Goal: Information Seeking & Learning: Learn about a topic

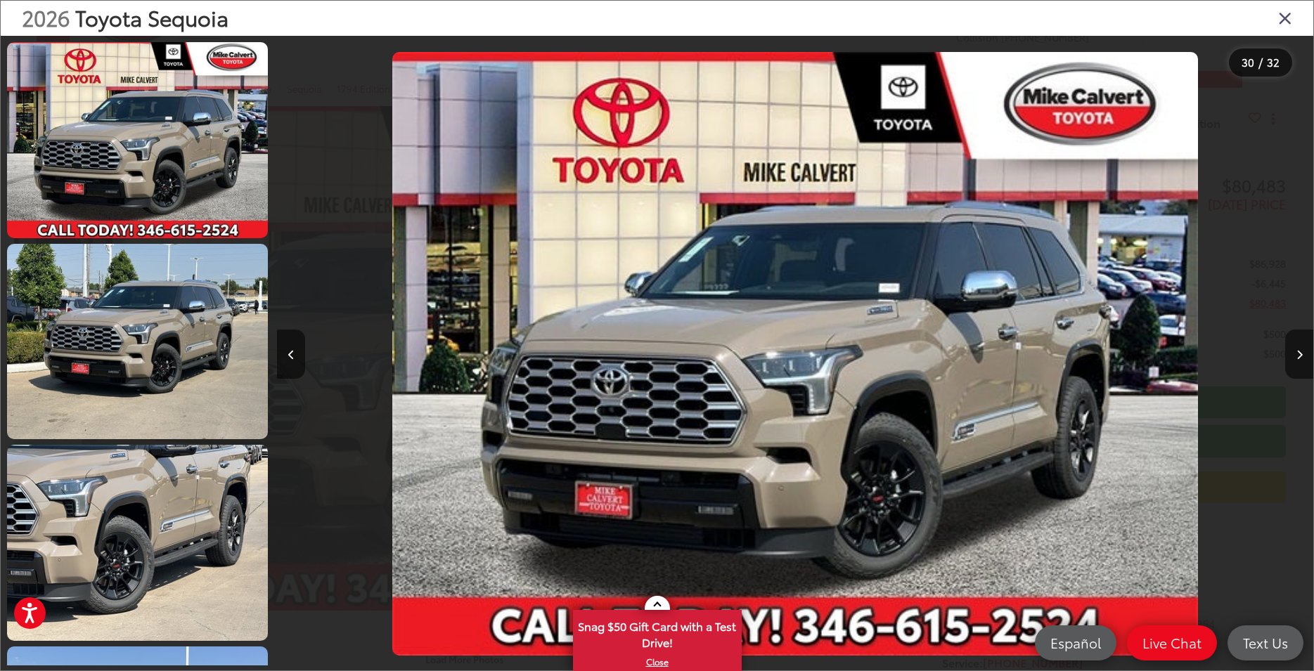
scroll to position [0, 30039]
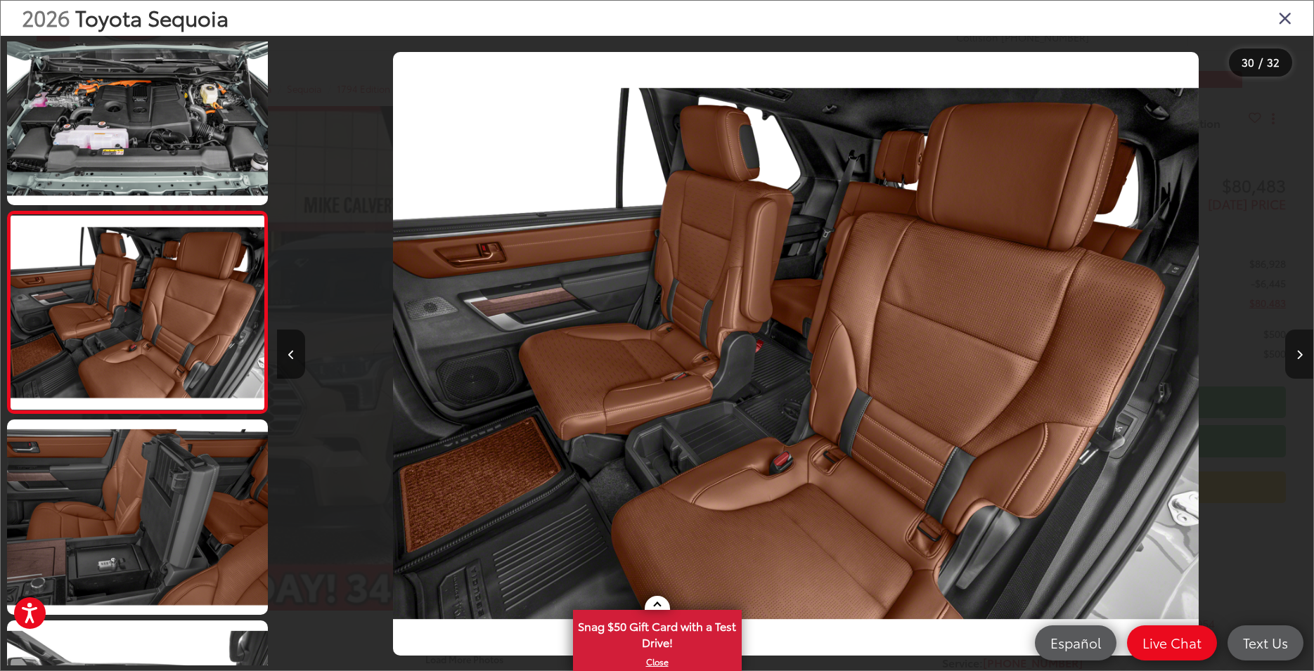
click at [1304, 358] on button "Next image" at bounding box center [1299, 354] width 28 height 49
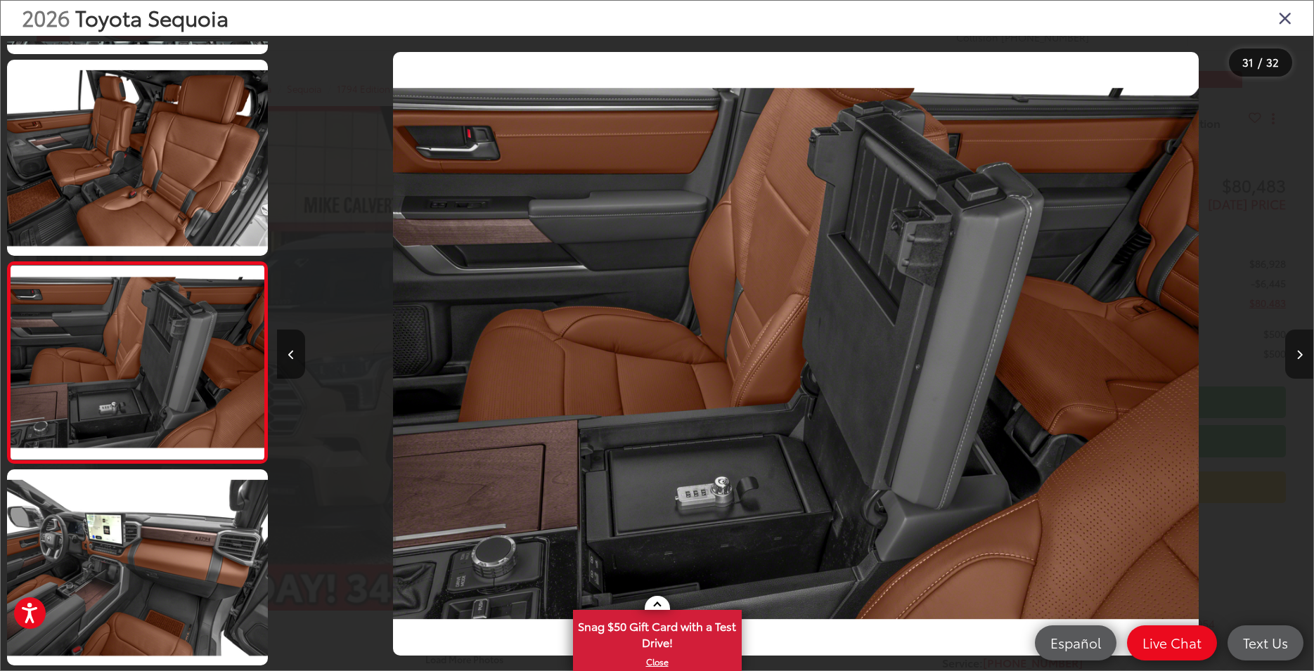
scroll to position [0, 31075]
click at [1304, 358] on button "Next image" at bounding box center [1299, 354] width 28 height 49
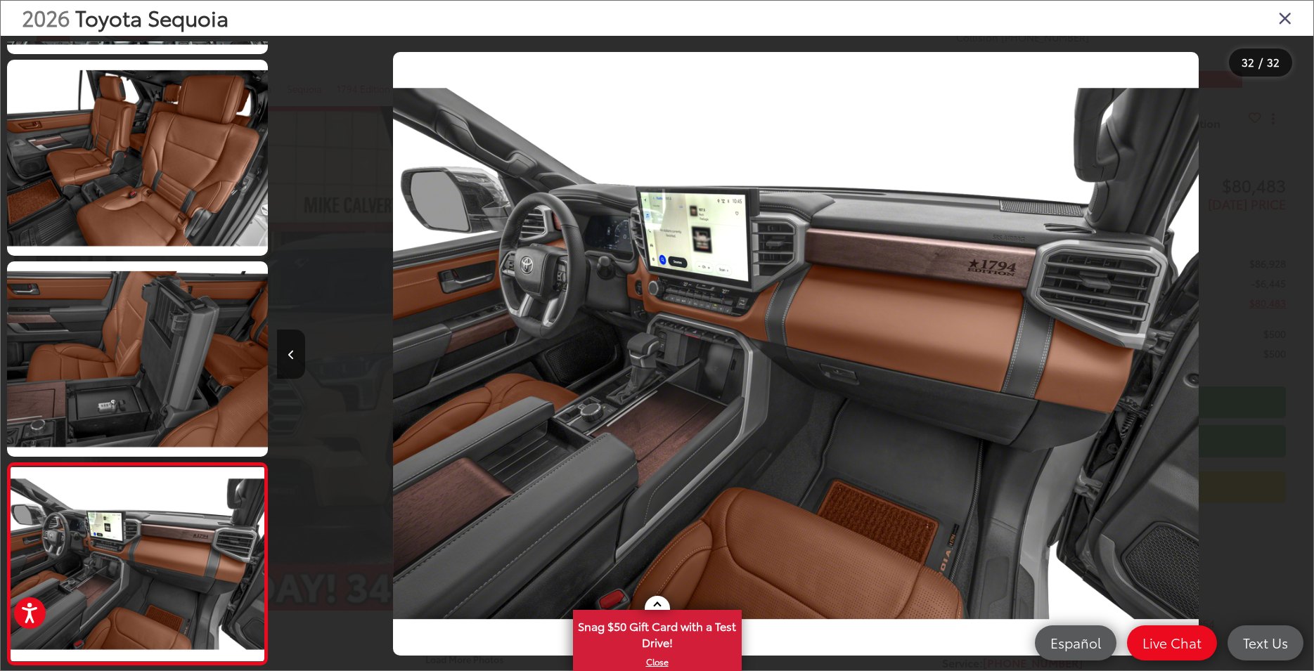
scroll to position [0, 32111]
click at [1304, 358] on div at bounding box center [1183, 354] width 259 height 636
click at [1286, 24] on icon "Close gallery" at bounding box center [1285, 17] width 14 height 18
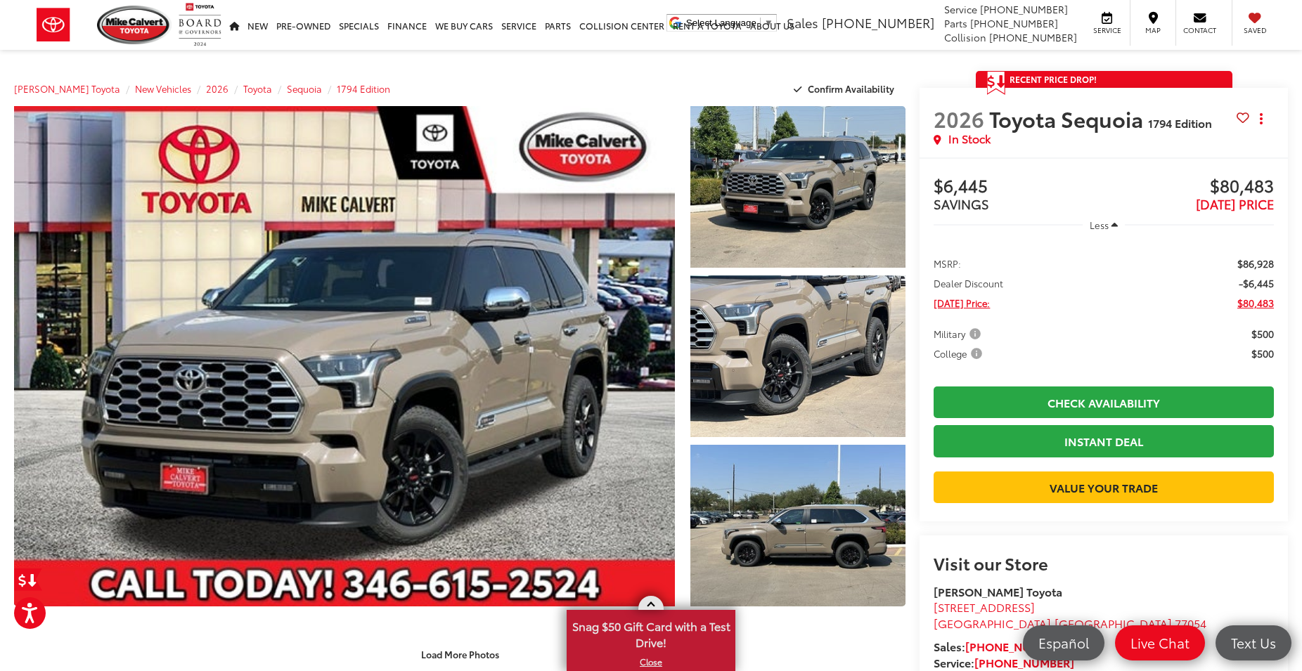
click at [647, 632] on span "Snag $50 Gift Card with a Test Drive!" at bounding box center [651, 633] width 166 height 43
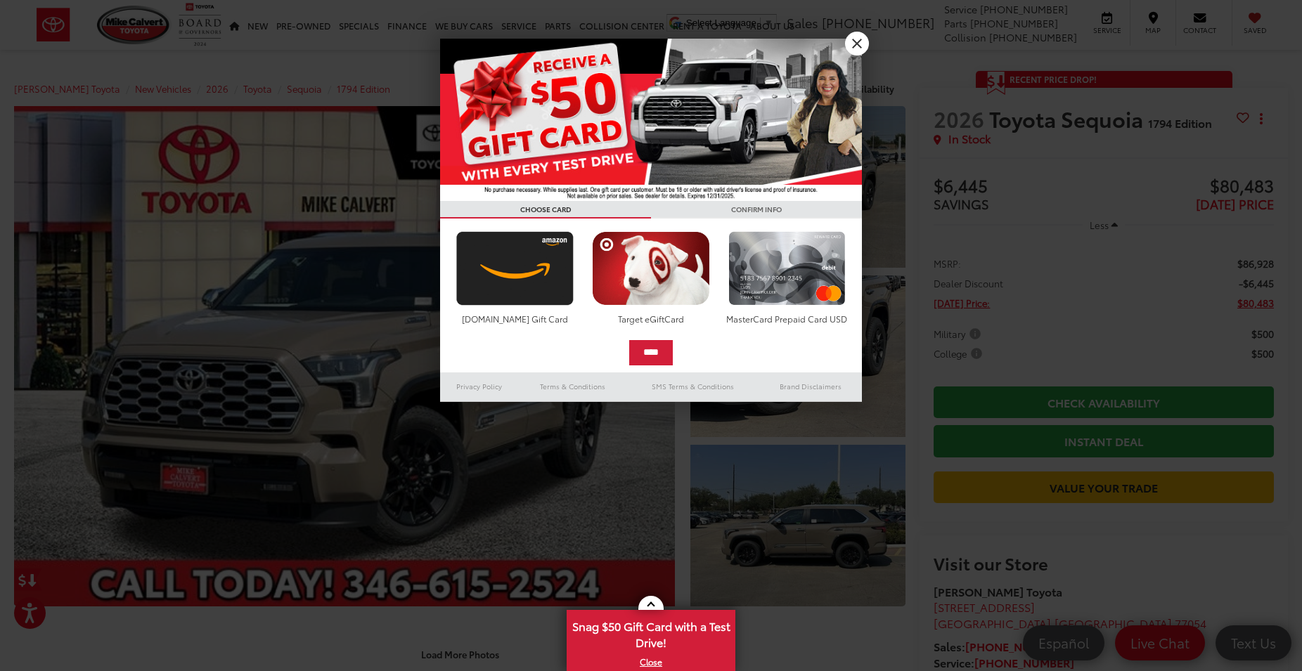
click at [851, 39] on link "X" at bounding box center [857, 44] width 24 height 24
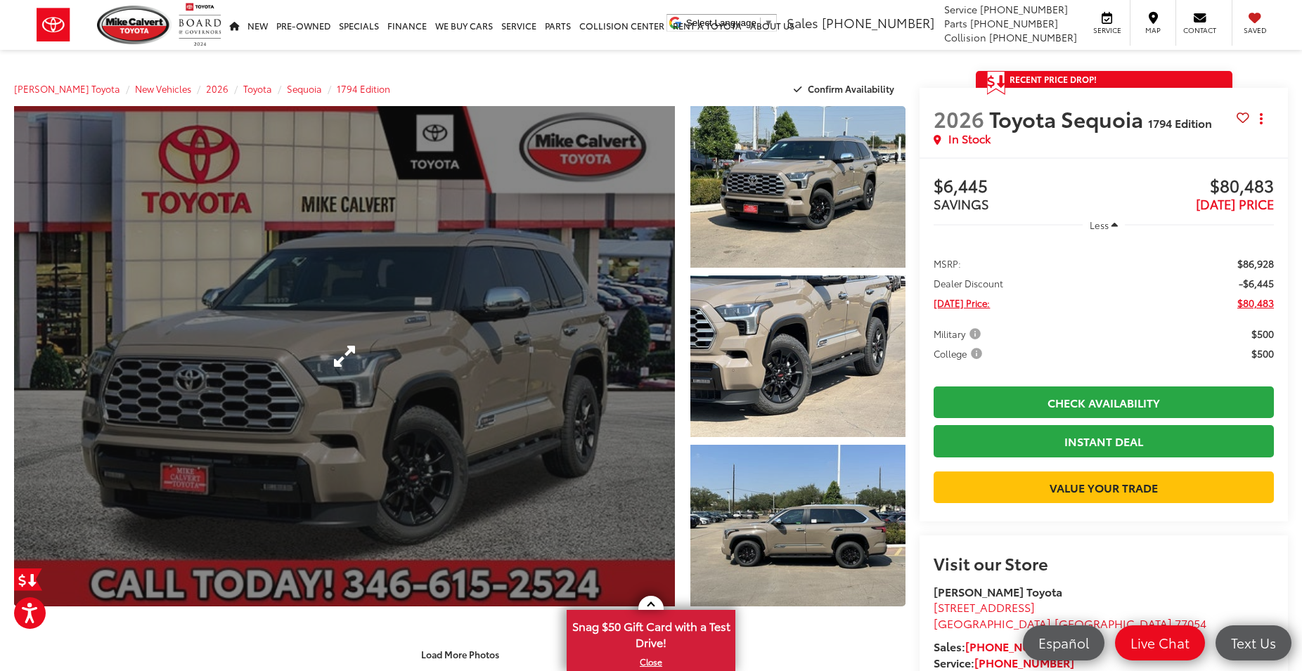
click at [441, 238] on link "Expand Photo 0" at bounding box center [344, 356] width 661 height 500
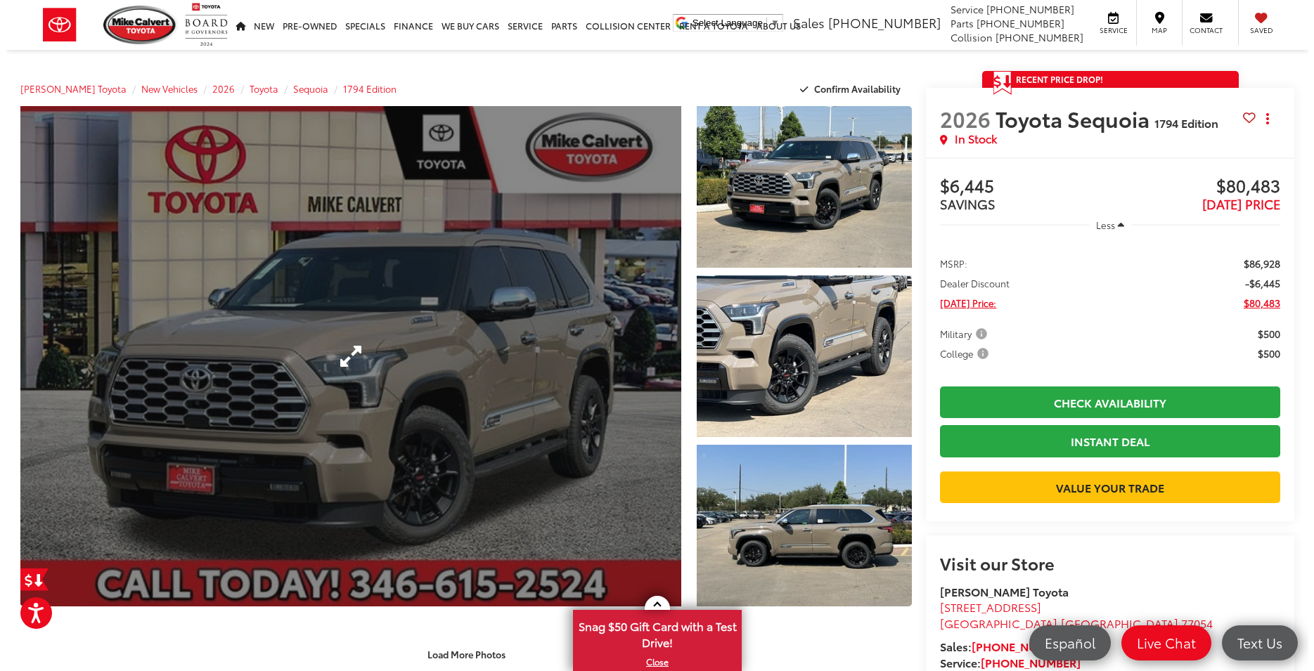
scroll to position [0, 0]
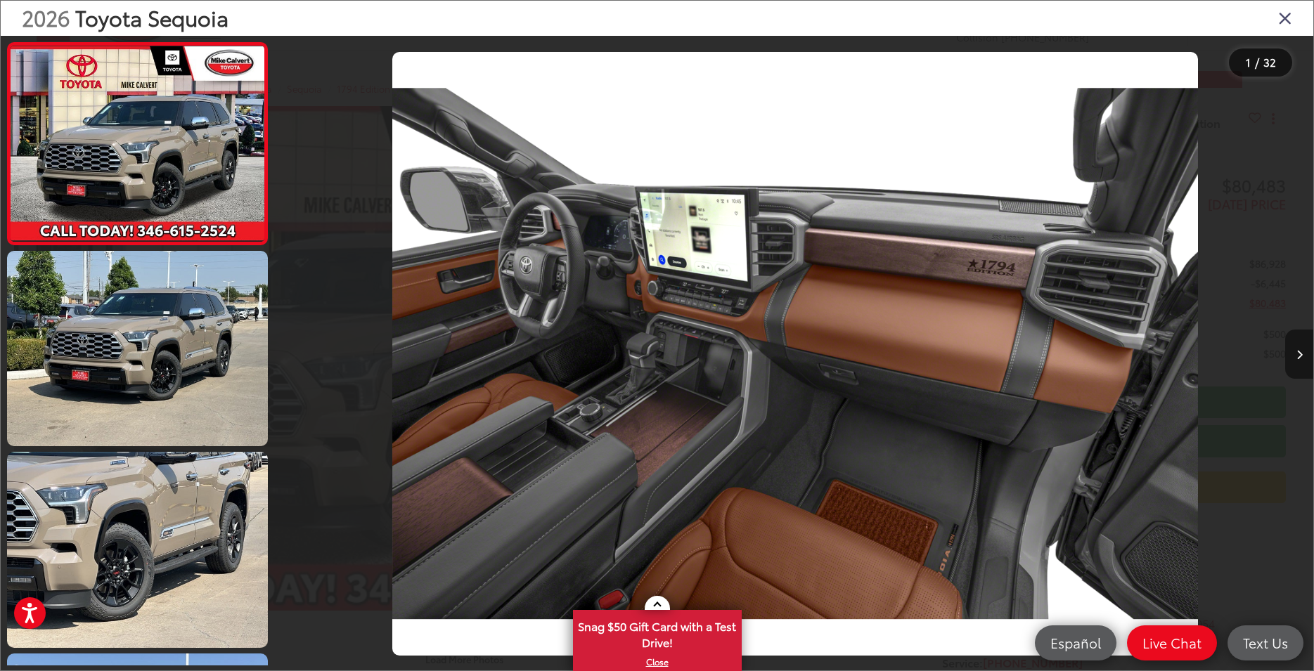
click at [1293, 356] on button "Next image" at bounding box center [1299, 354] width 28 height 49
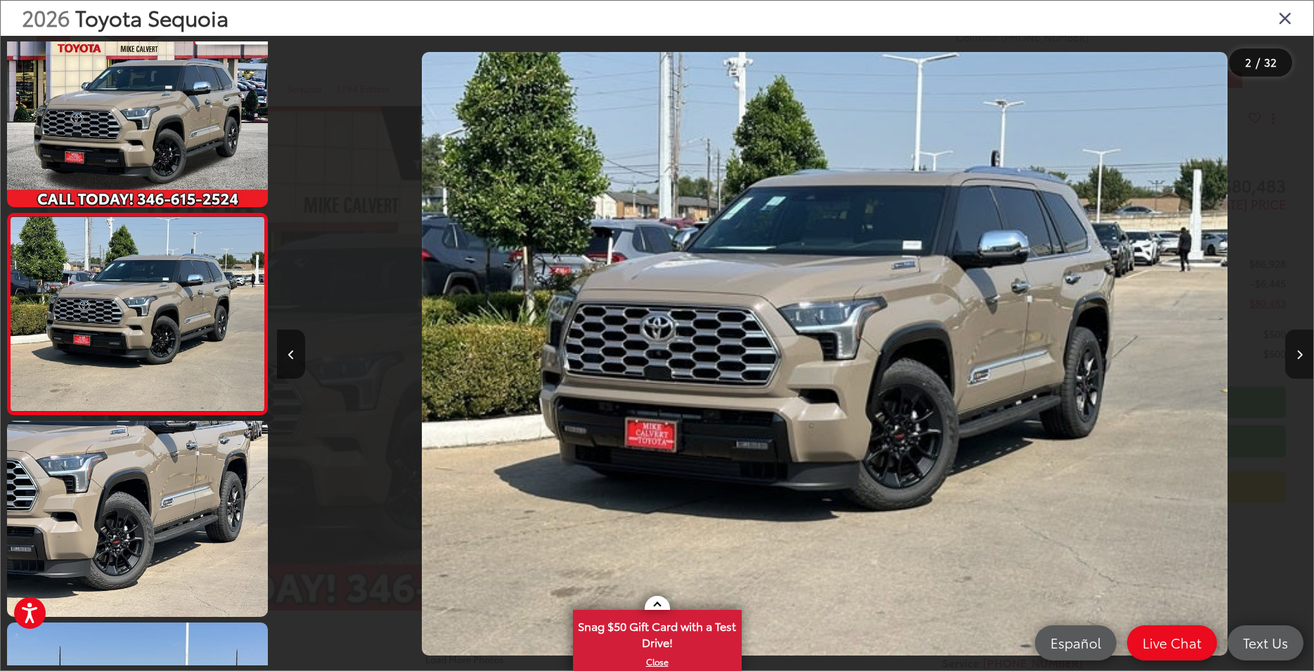
scroll to position [32, 0]
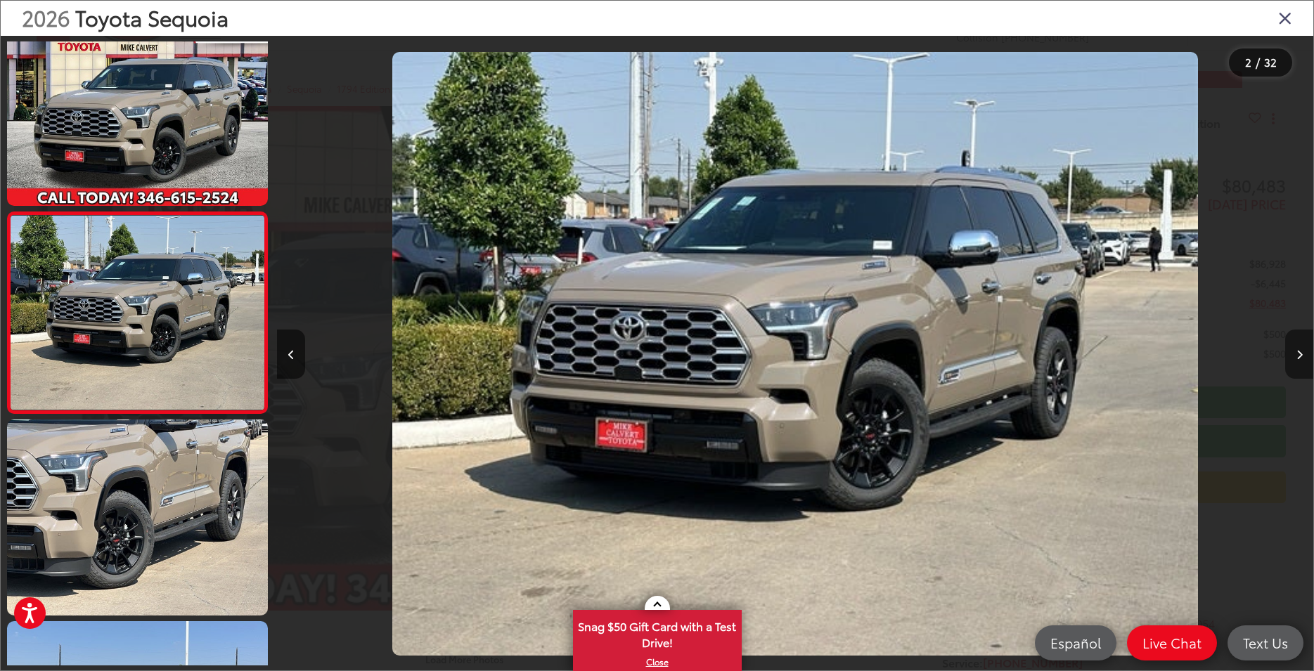
click at [1293, 356] on button "Next image" at bounding box center [1299, 354] width 28 height 49
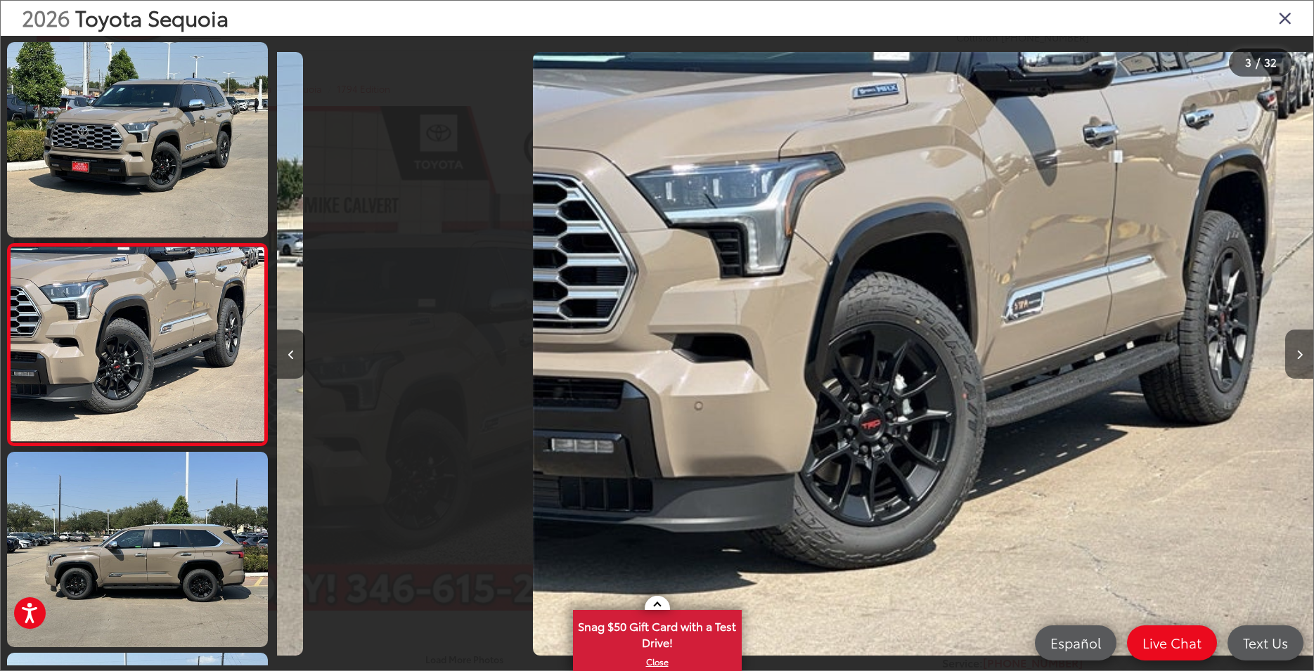
scroll to position [0, 0]
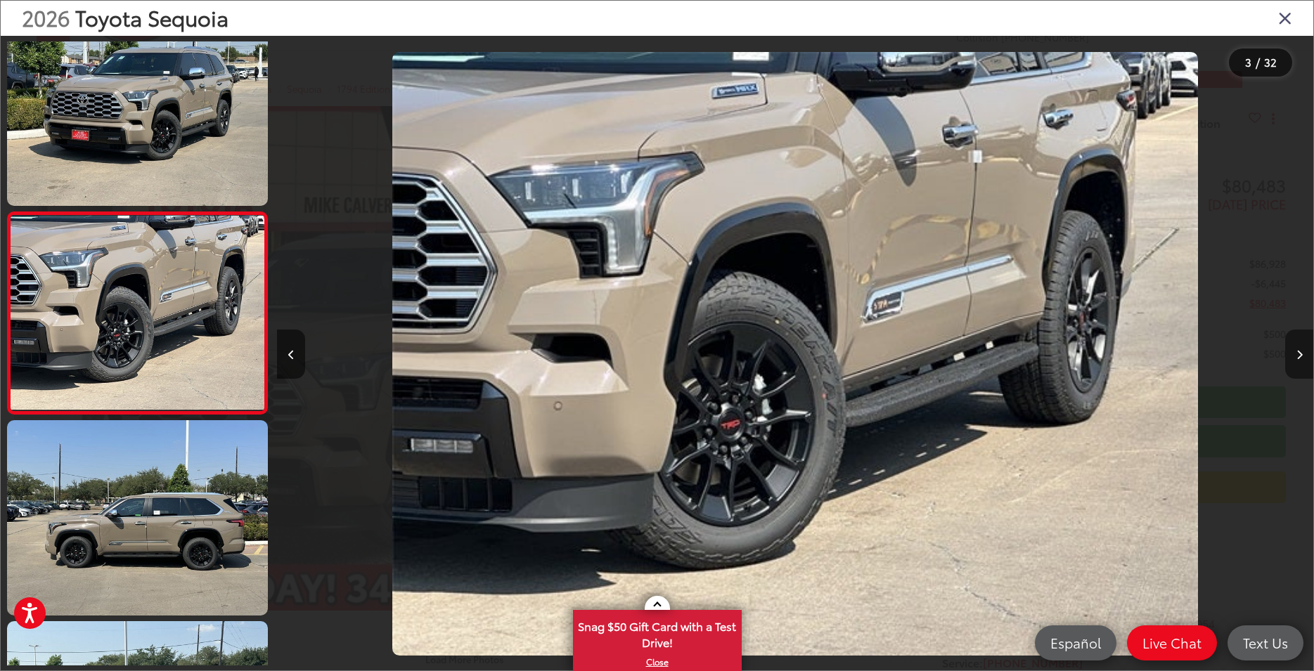
click at [1293, 356] on button "Next image" at bounding box center [1299, 354] width 28 height 49
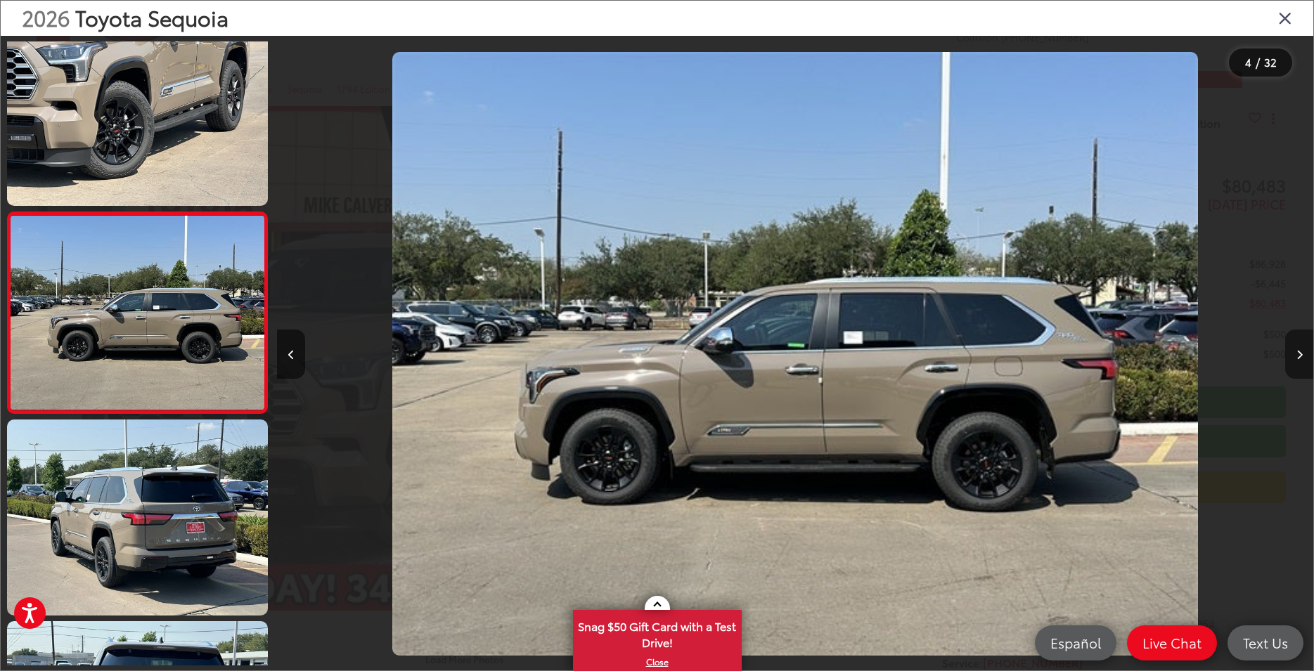
click at [1293, 356] on button "Next image" at bounding box center [1299, 354] width 28 height 49
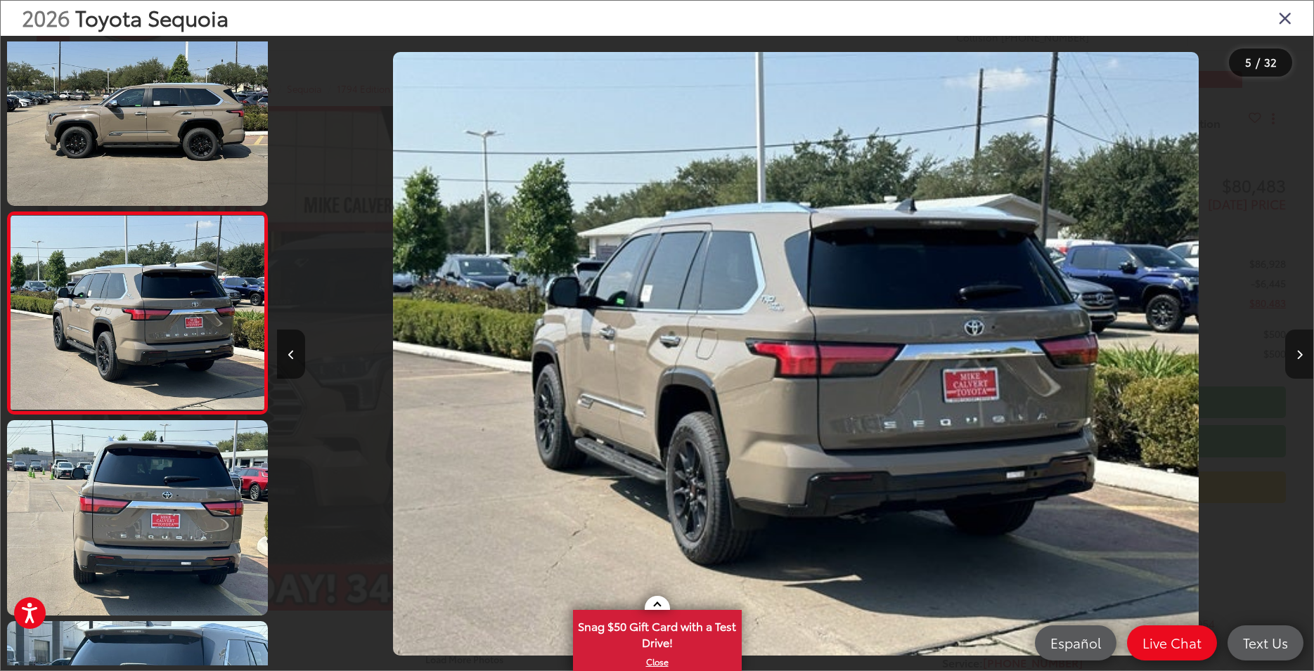
click at [1293, 356] on button "Next image" at bounding box center [1299, 354] width 28 height 49
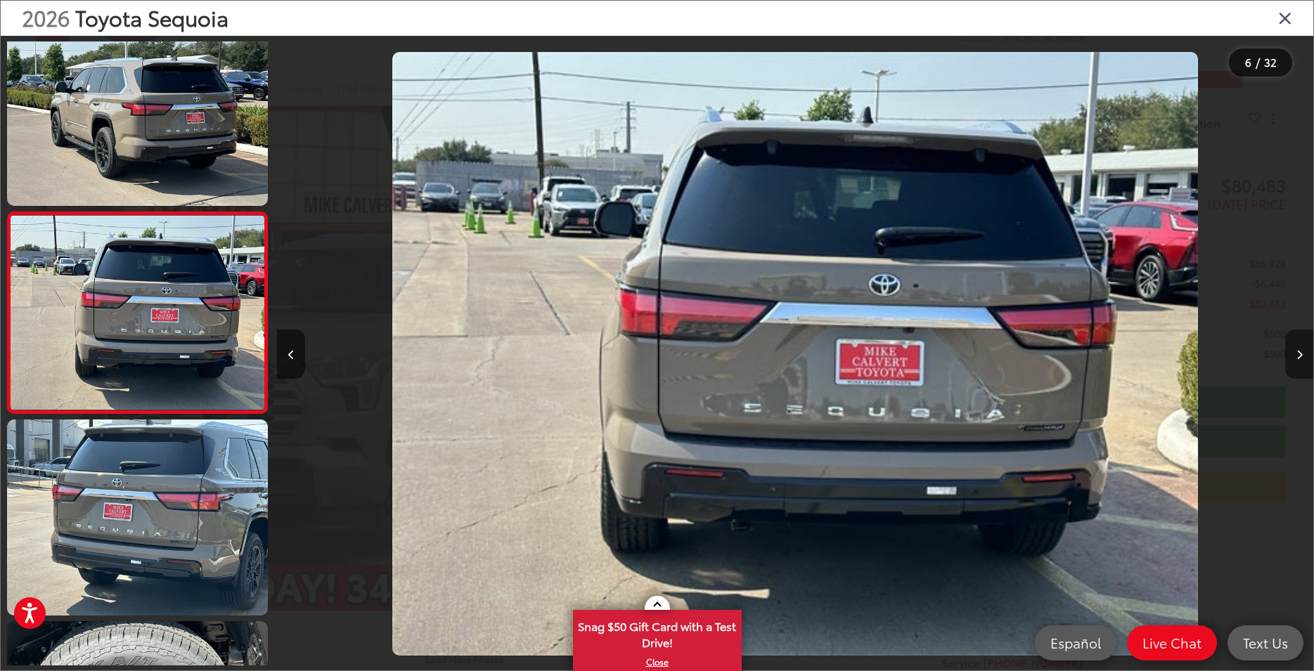
click at [1293, 356] on button "Next image" at bounding box center [1299, 354] width 28 height 49
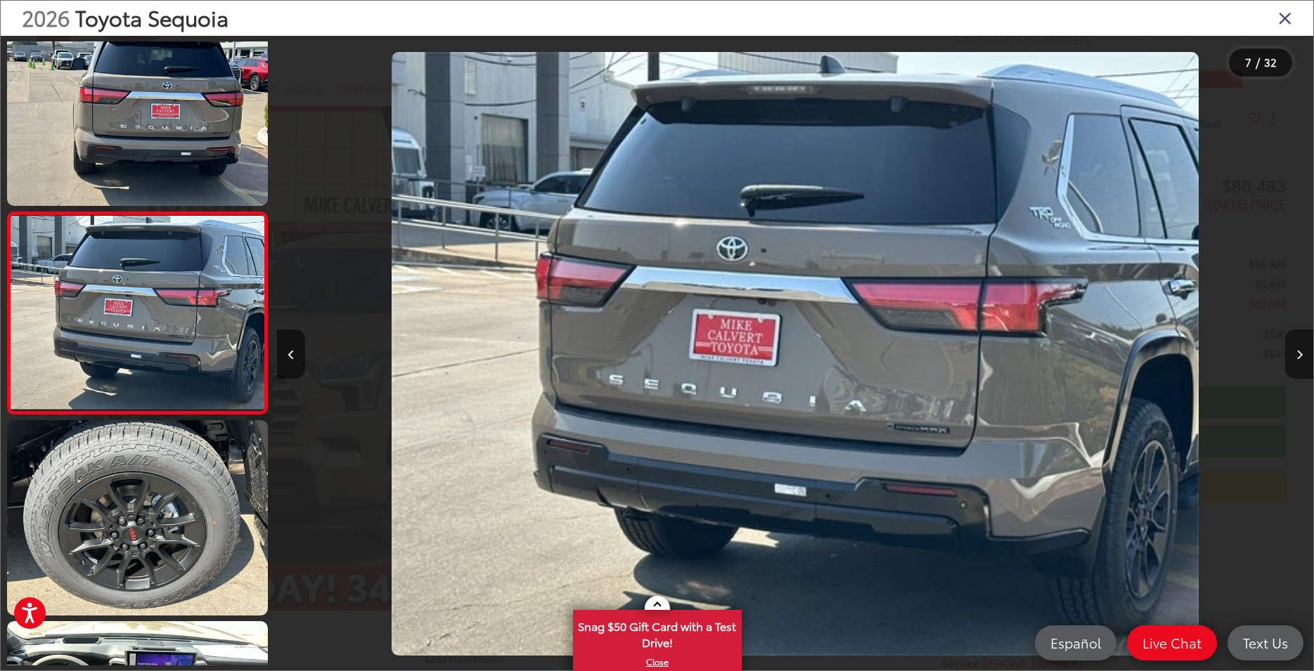
click at [1293, 356] on button "Next image" at bounding box center [1299, 354] width 28 height 49
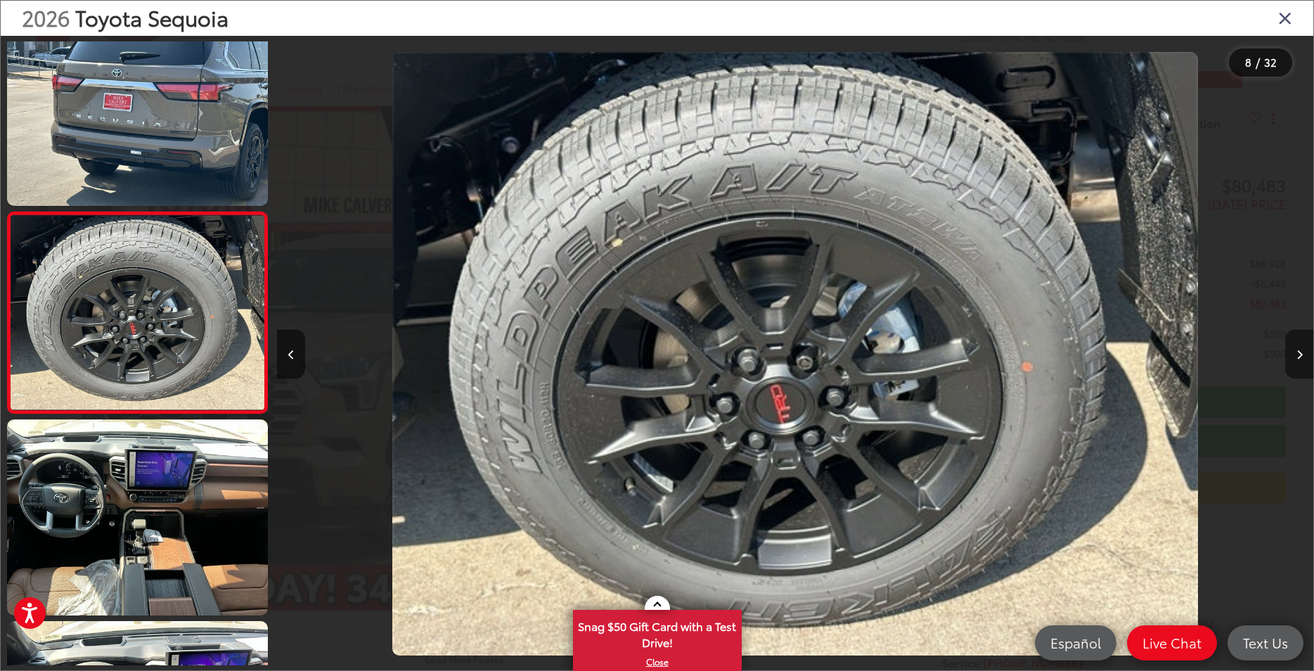
click at [1293, 356] on button "Next image" at bounding box center [1299, 354] width 28 height 49
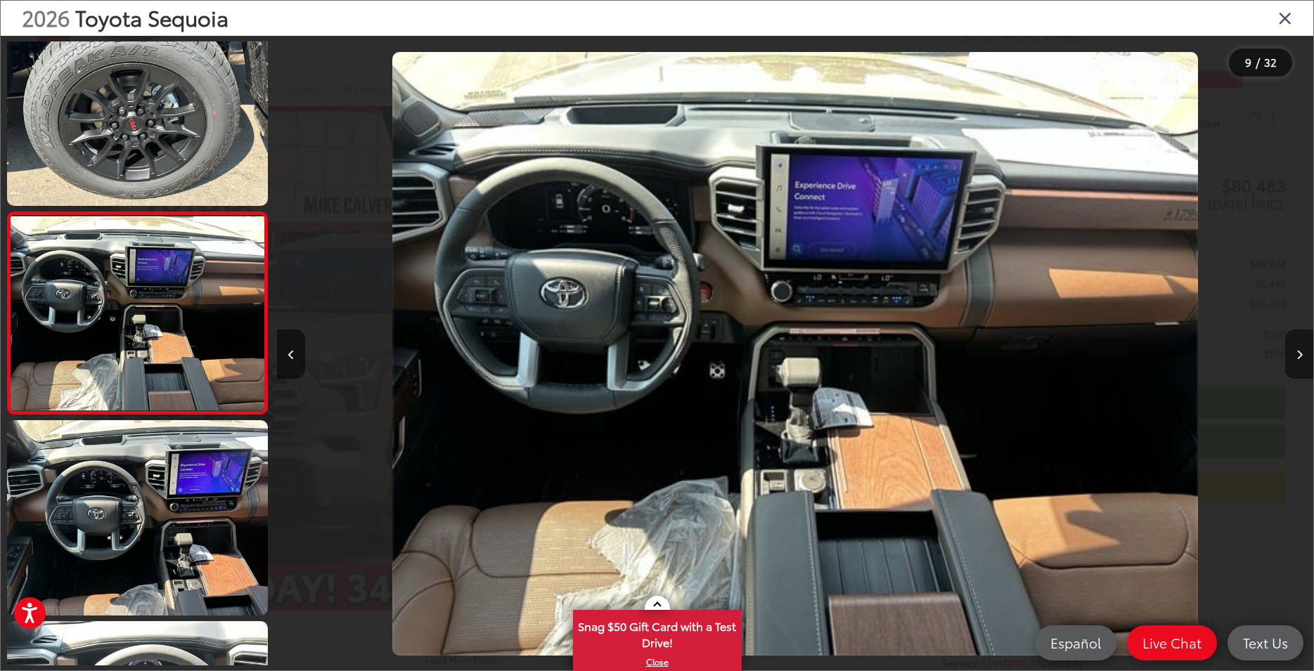
click at [1293, 356] on button "Next image" at bounding box center [1299, 354] width 28 height 49
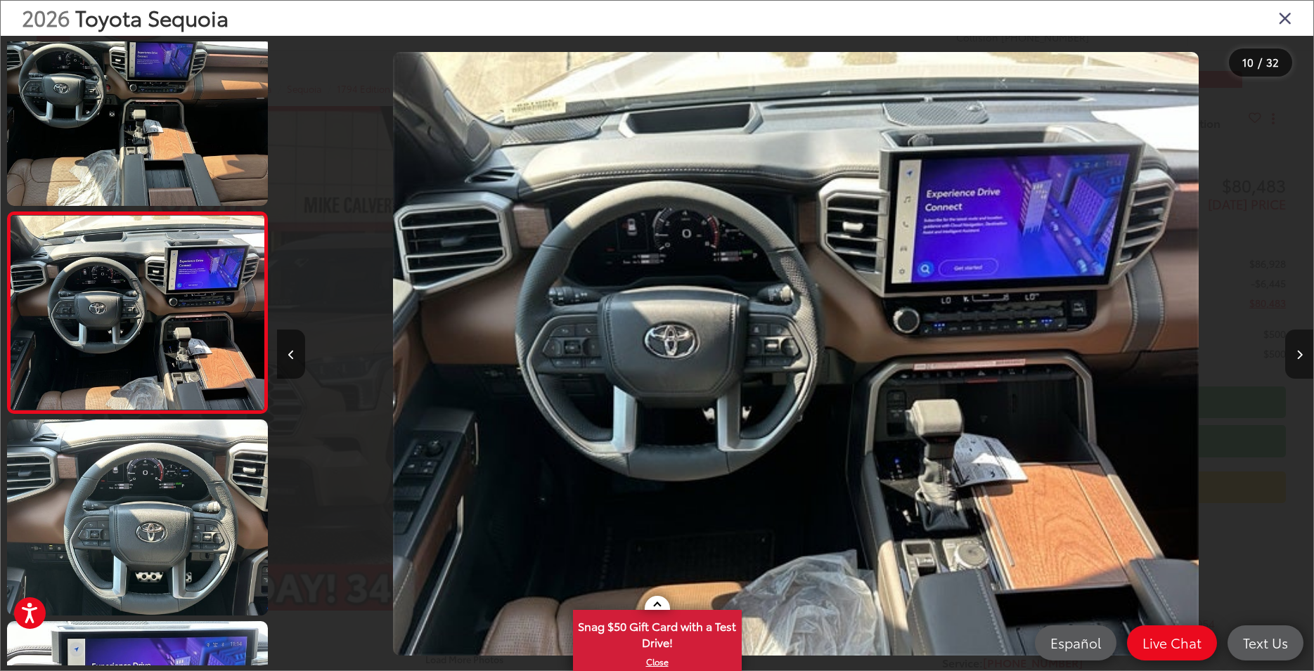
click at [1293, 356] on button "Next image" at bounding box center [1299, 354] width 28 height 49
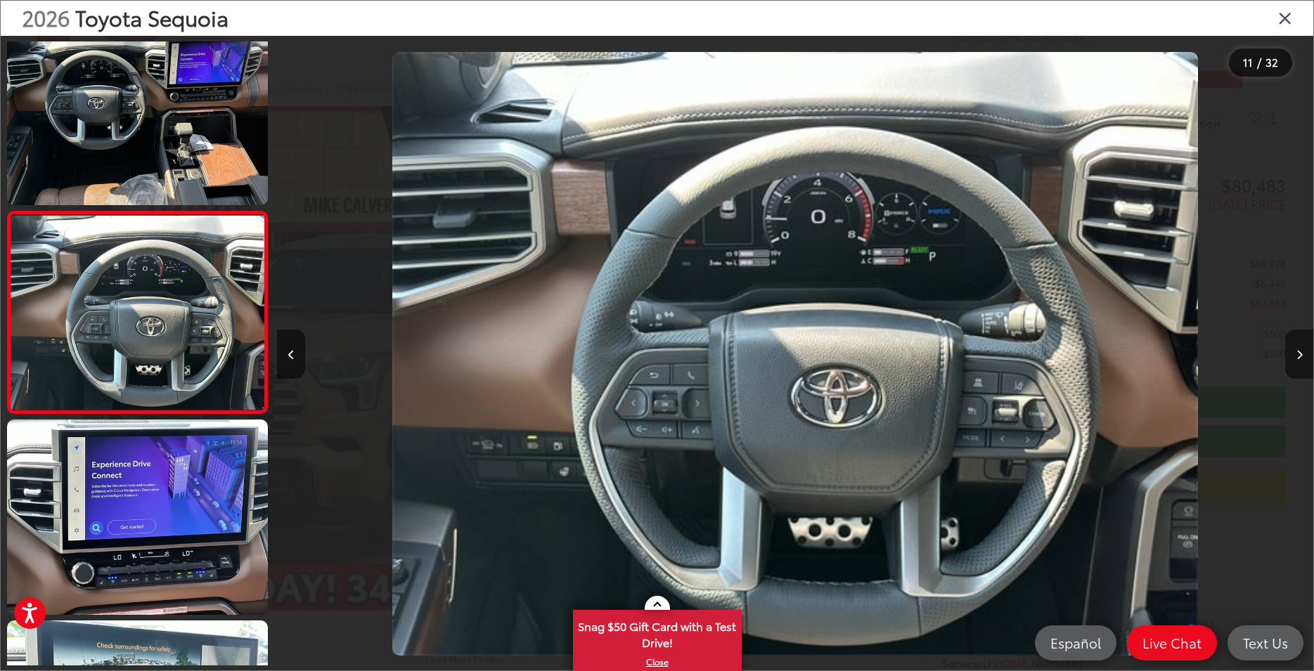
click at [1293, 356] on button "Next image" at bounding box center [1299, 354] width 28 height 49
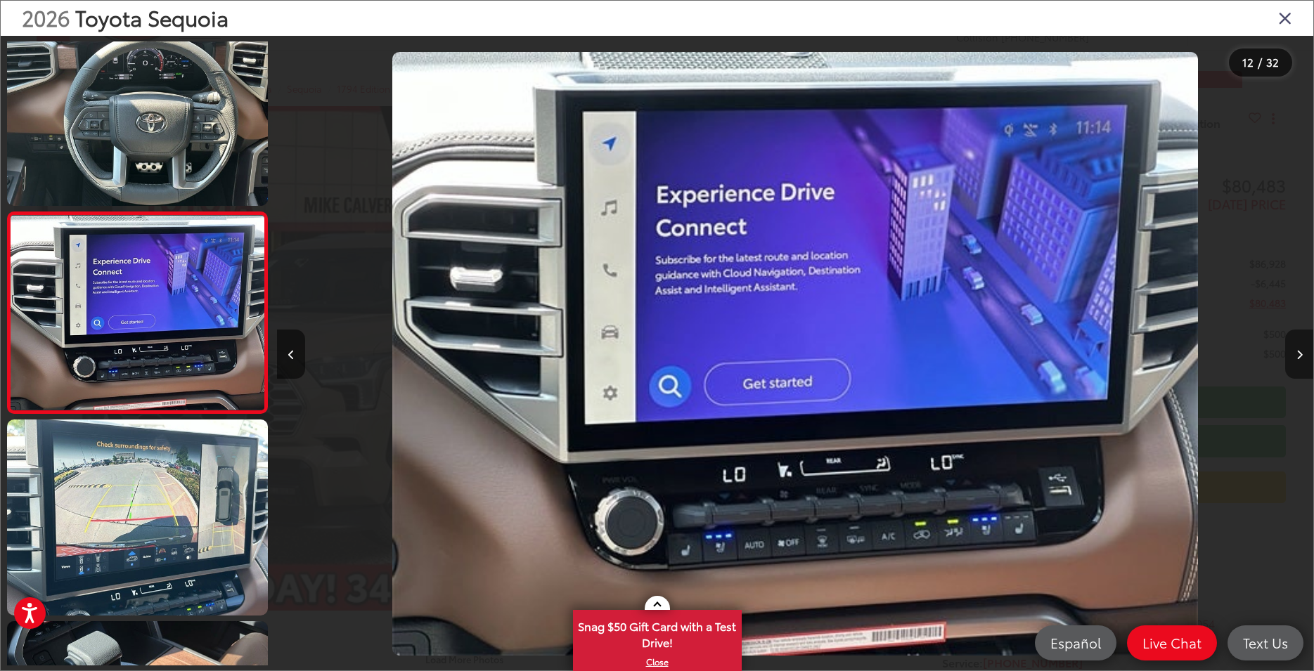
click at [1293, 356] on button "Next image" at bounding box center [1299, 354] width 28 height 49
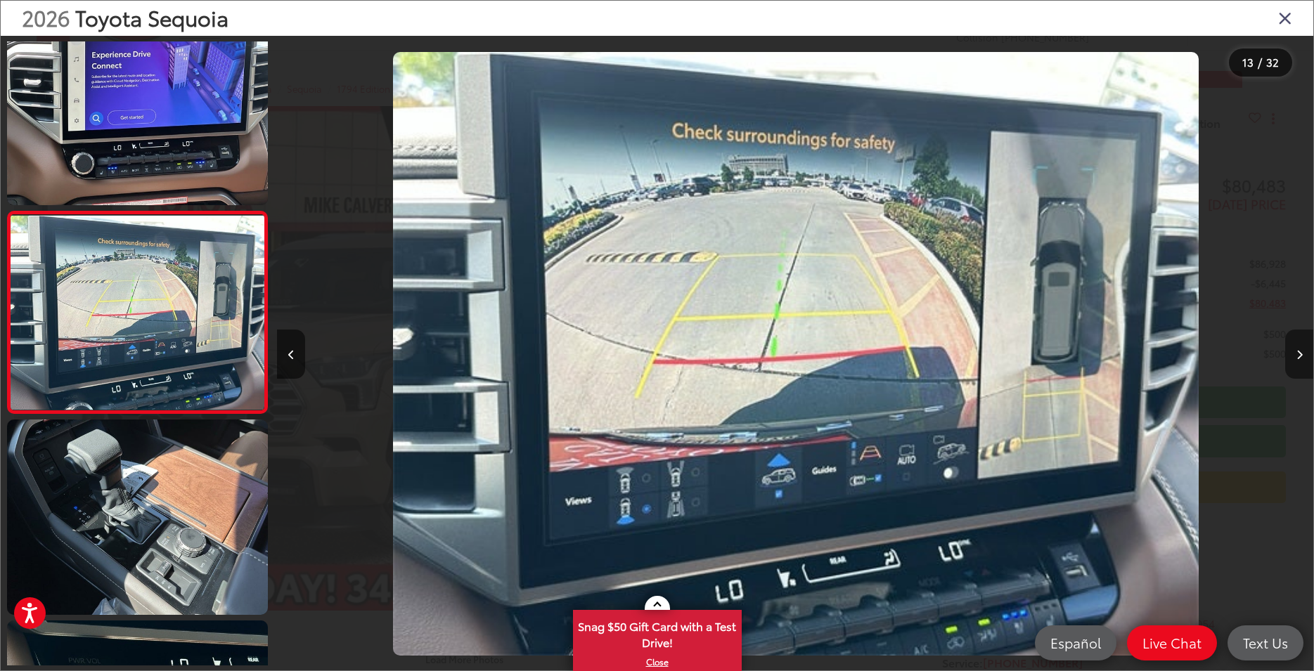
click at [1293, 356] on button "Next image" at bounding box center [1299, 354] width 28 height 49
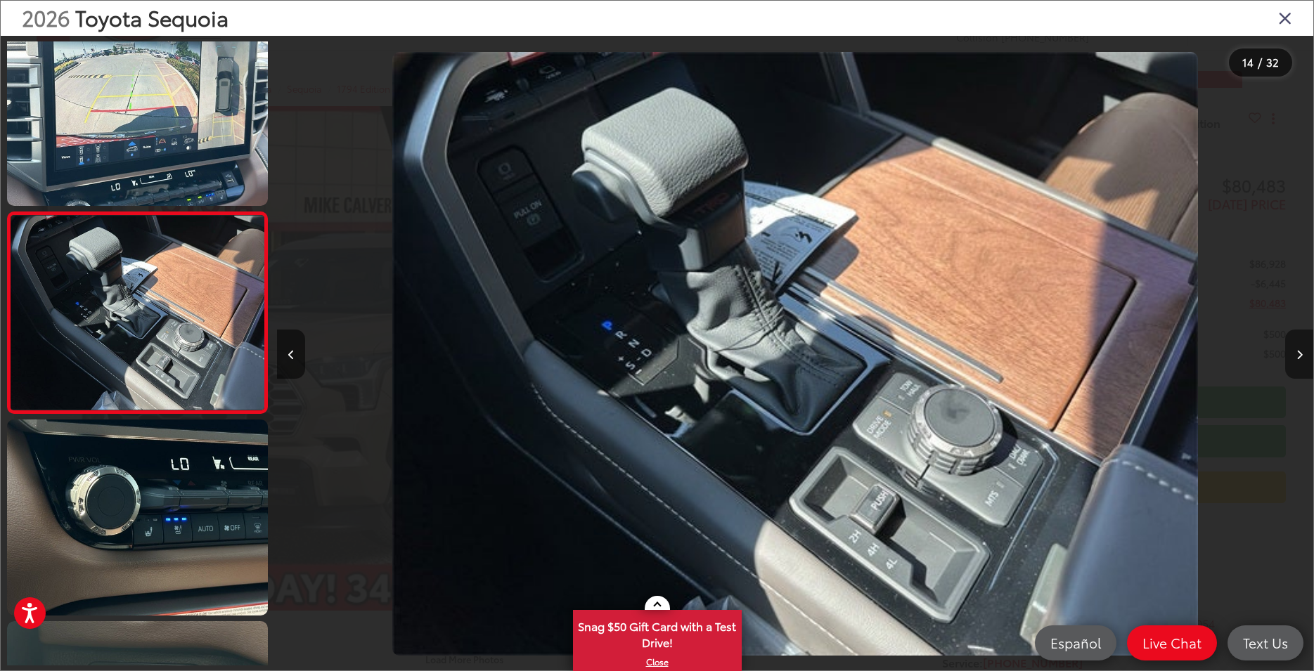
click at [1293, 356] on button "Next image" at bounding box center [1299, 354] width 28 height 49
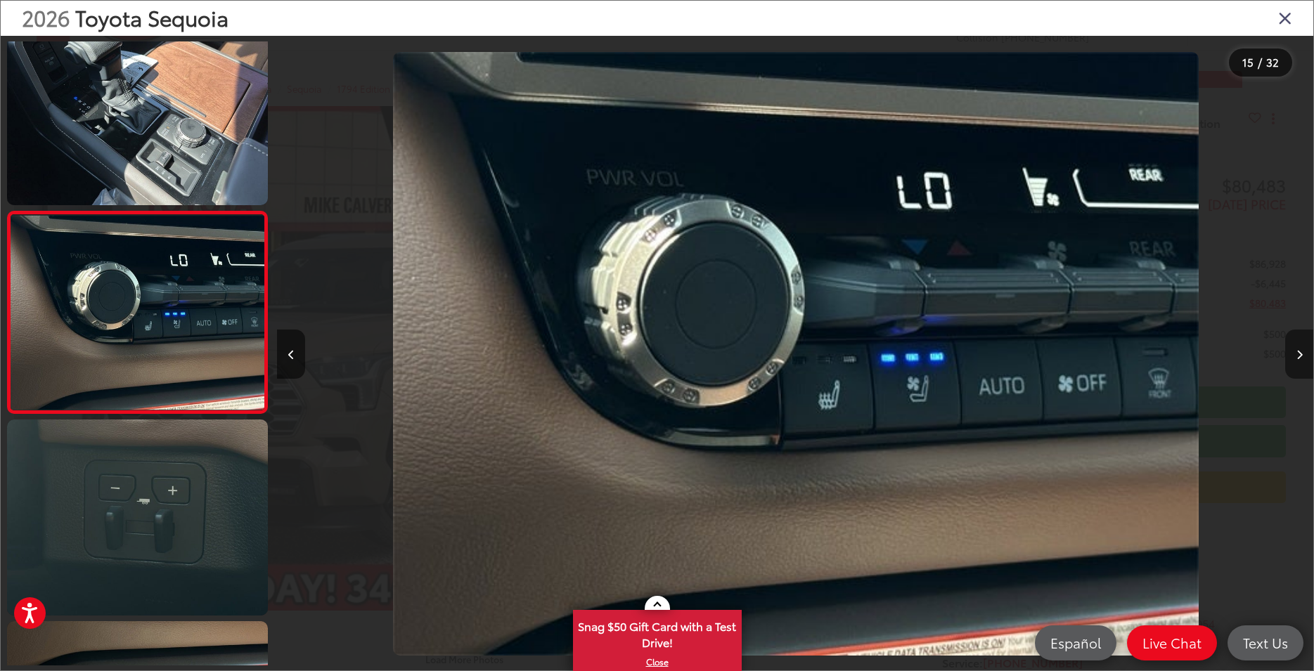
click at [1293, 356] on button "Next image" at bounding box center [1299, 354] width 28 height 49
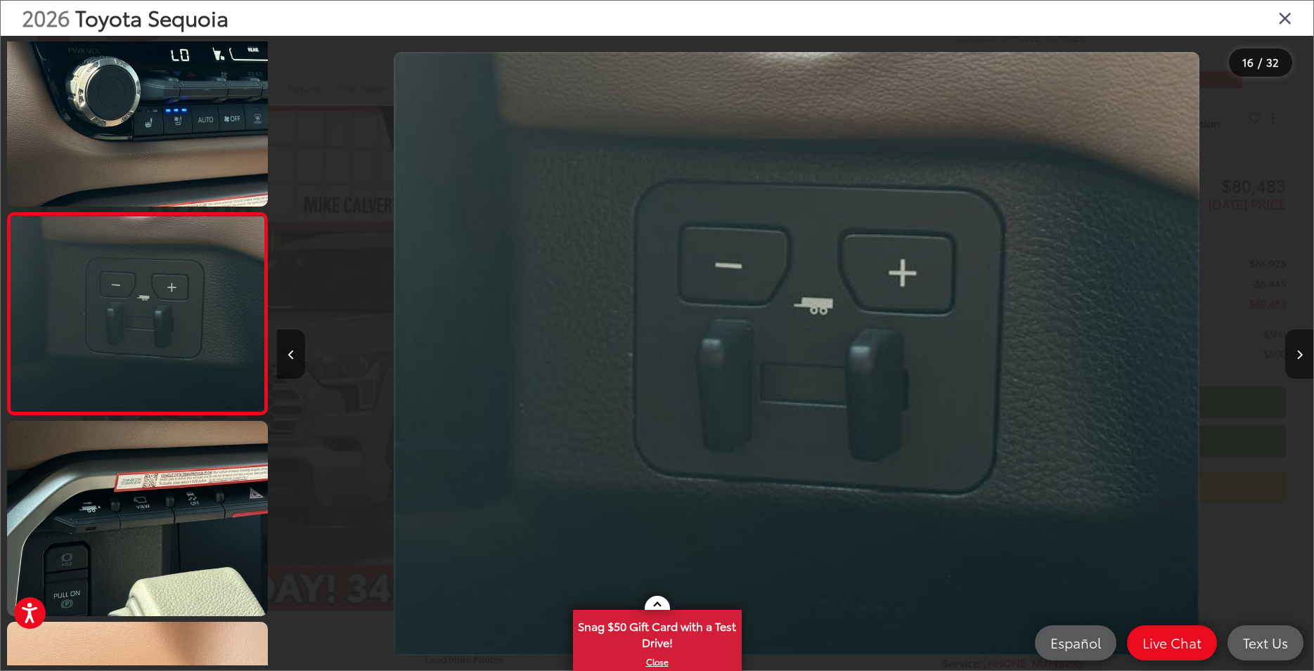
click at [1293, 356] on button "Next image" at bounding box center [1299, 354] width 28 height 49
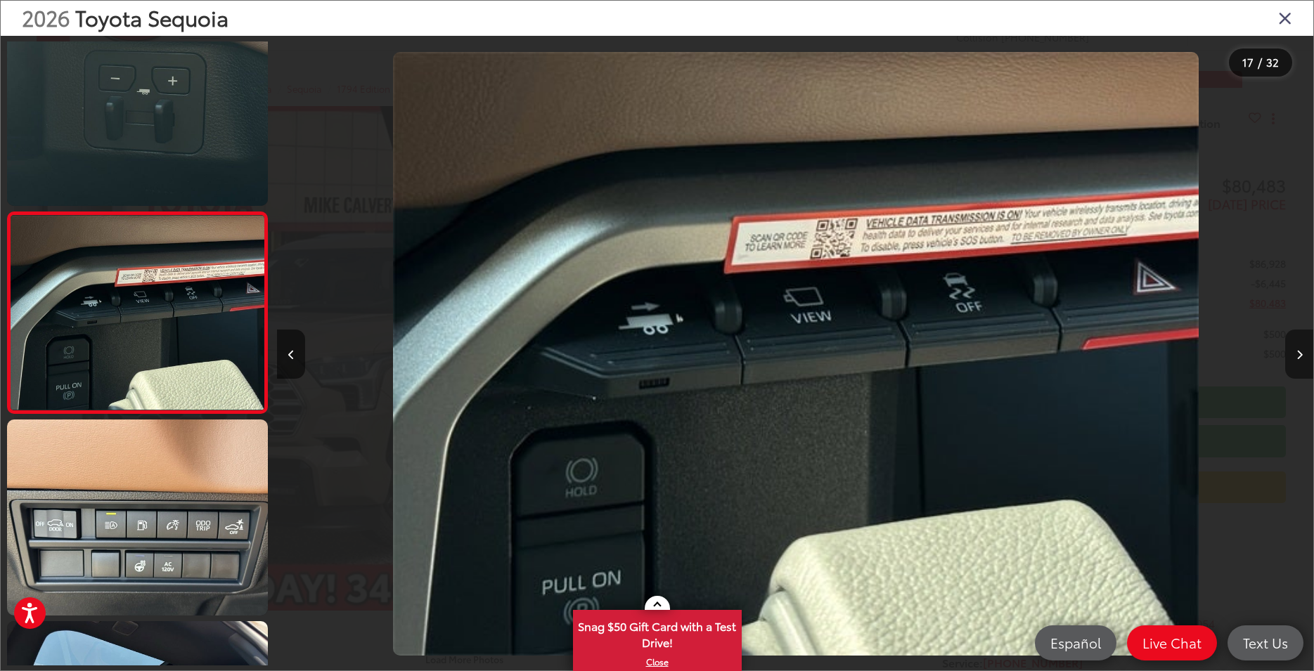
click at [1293, 356] on button "Next image" at bounding box center [1299, 354] width 28 height 49
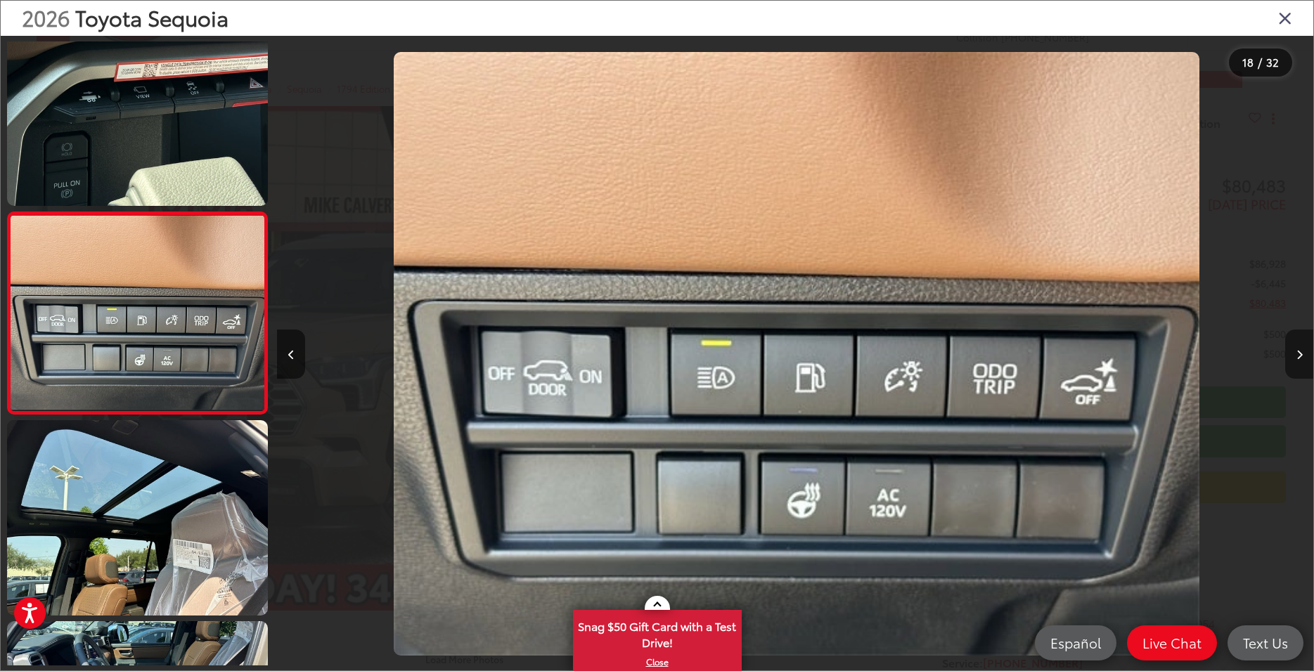
click at [1293, 356] on button "Next image" at bounding box center [1299, 354] width 28 height 49
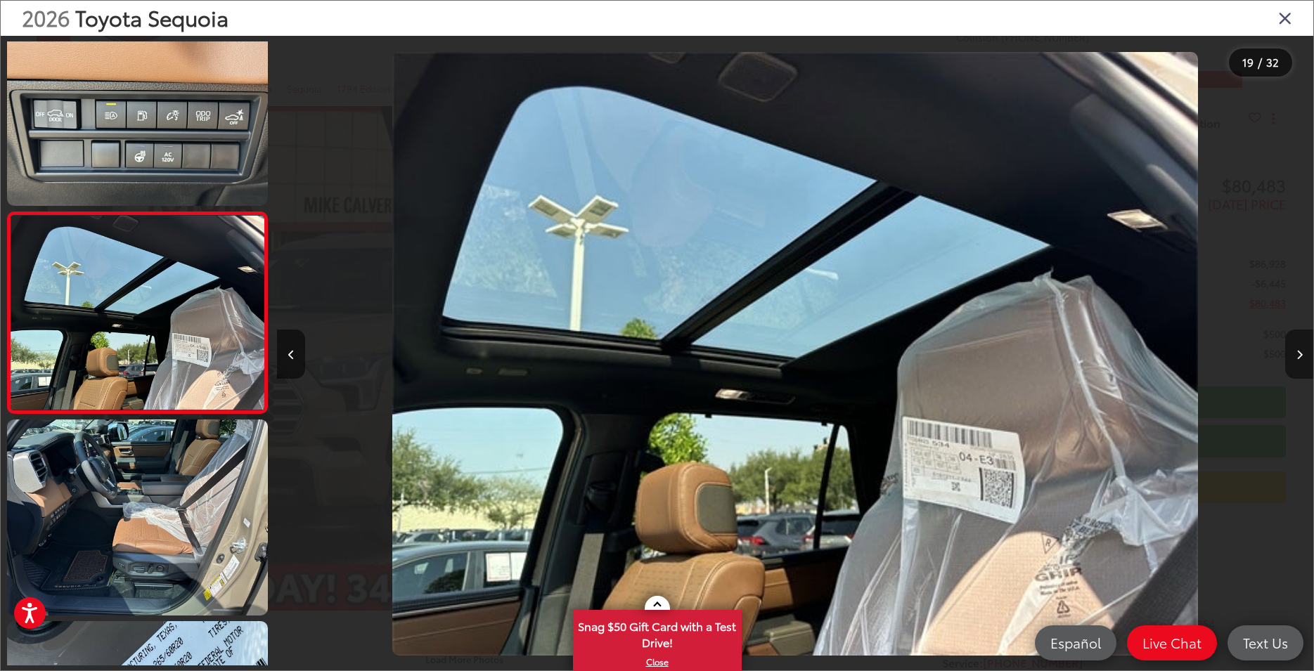
click at [1293, 356] on button "Next image" at bounding box center [1299, 354] width 28 height 49
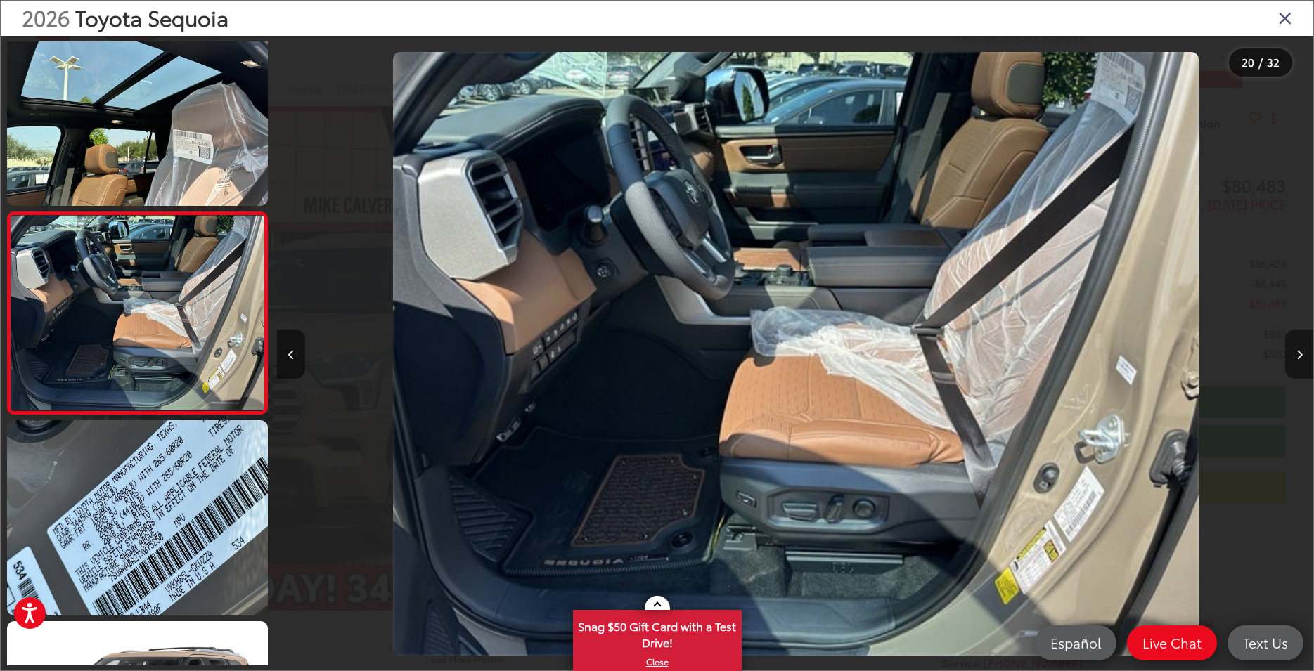
click at [1293, 356] on button "Next image" at bounding box center [1299, 354] width 28 height 49
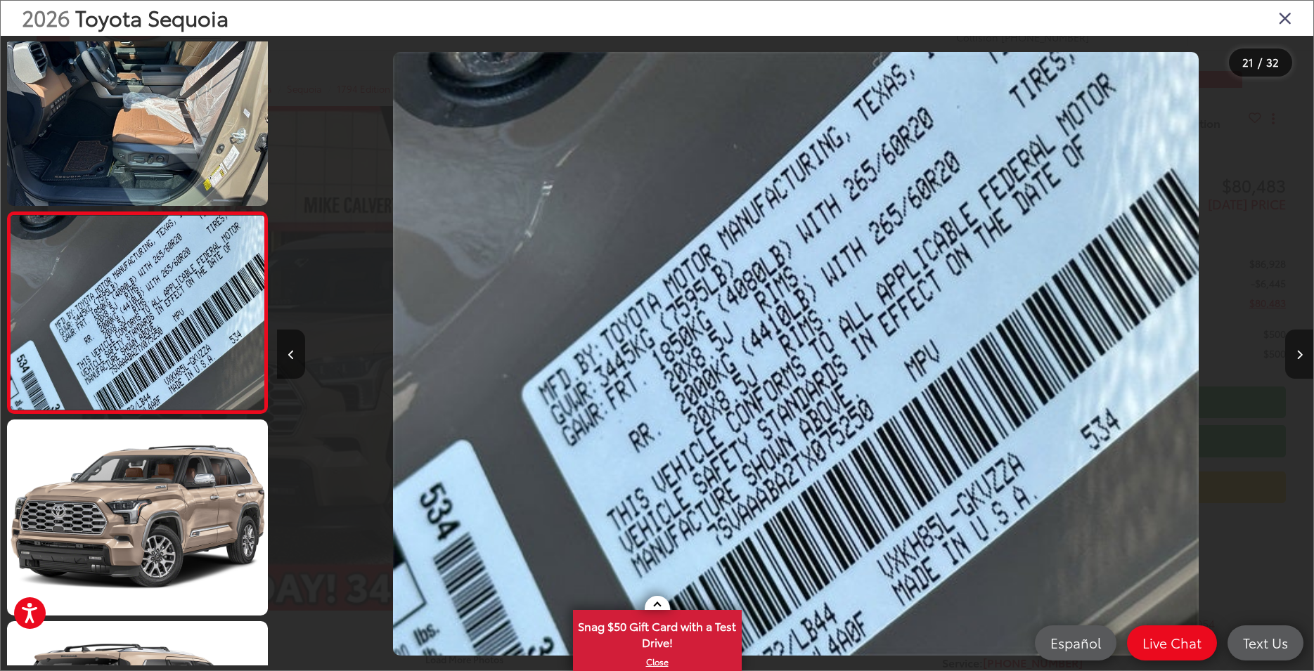
click at [1293, 356] on button "Next image" at bounding box center [1299, 354] width 28 height 49
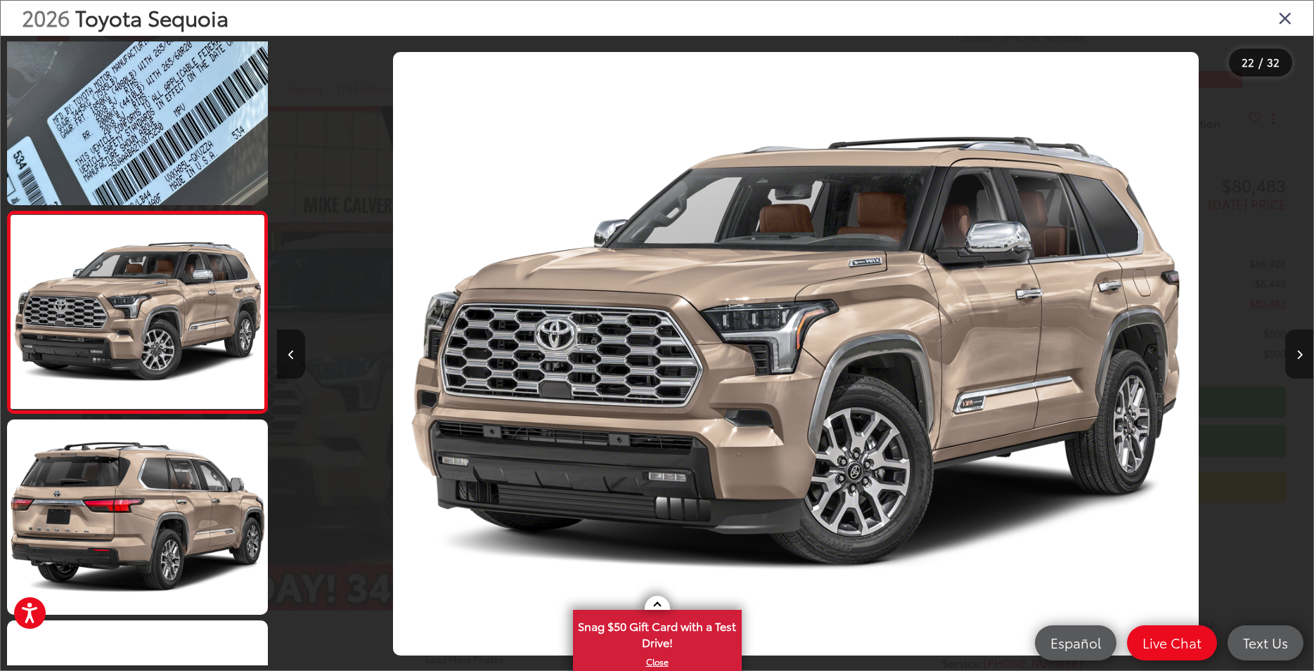
click at [1293, 356] on button "Next image" at bounding box center [1299, 354] width 28 height 49
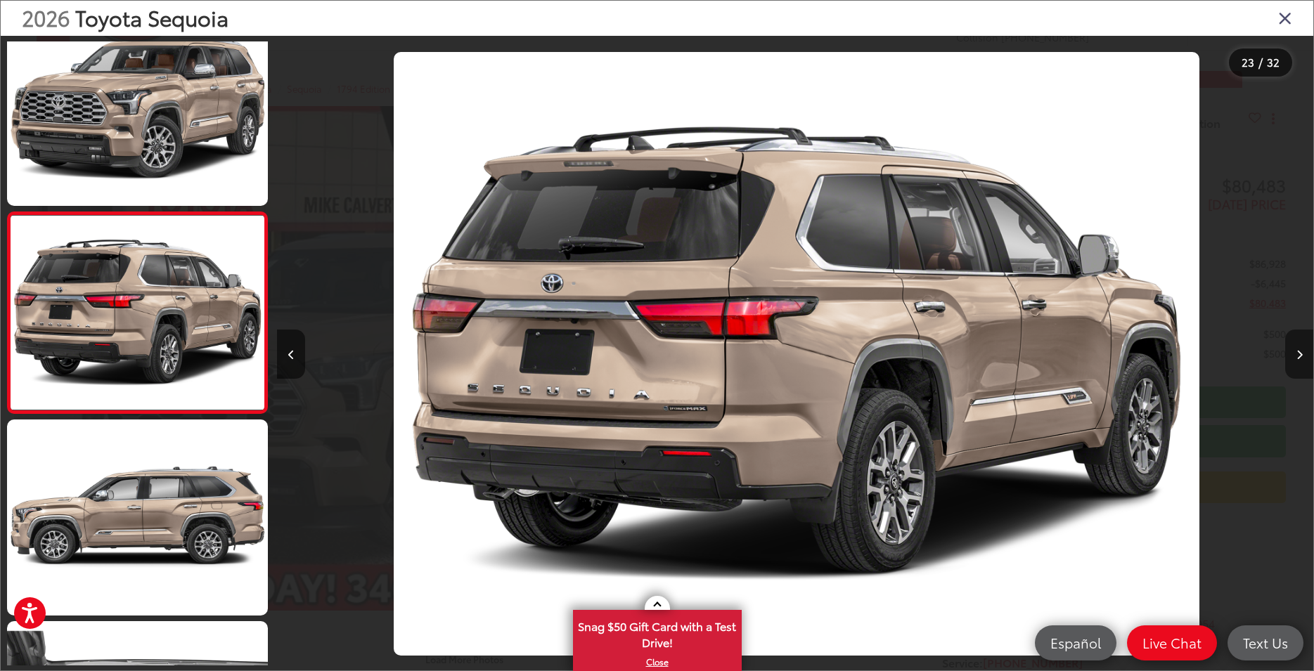
click at [1293, 356] on button "Next image" at bounding box center [1299, 354] width 28 height 49
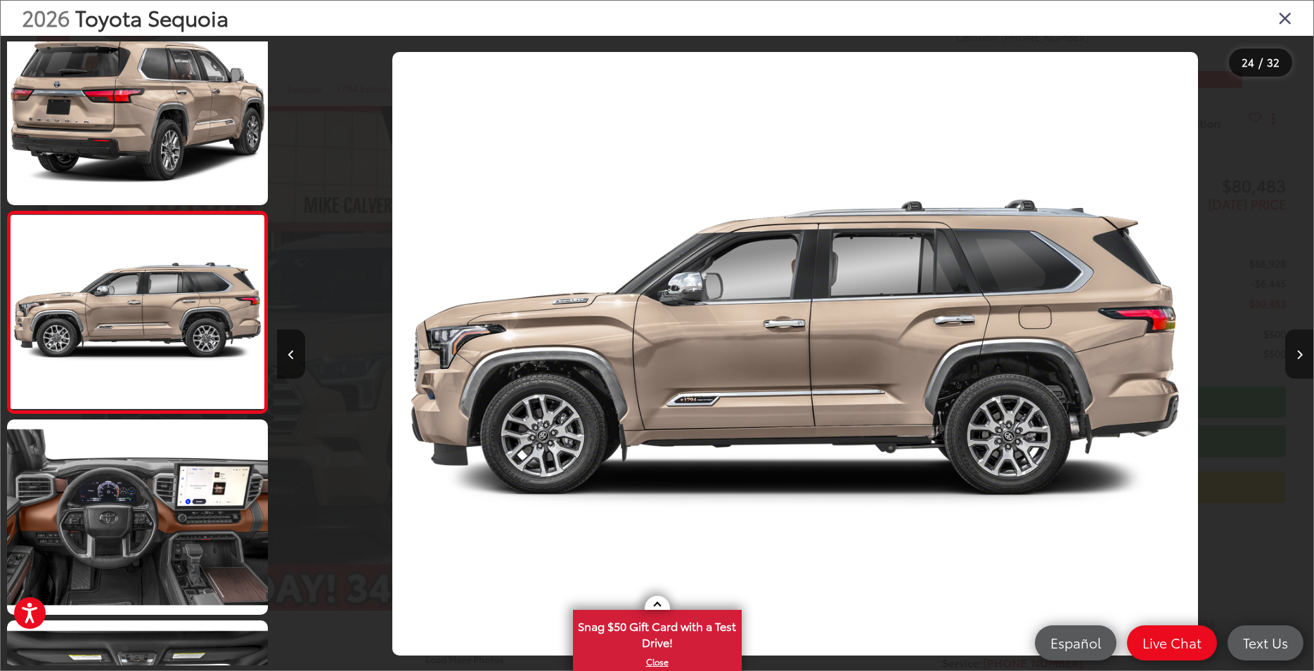
click at [1293, 356] on button "Next image" at bounding box center [1299, 354] width 28 height 49
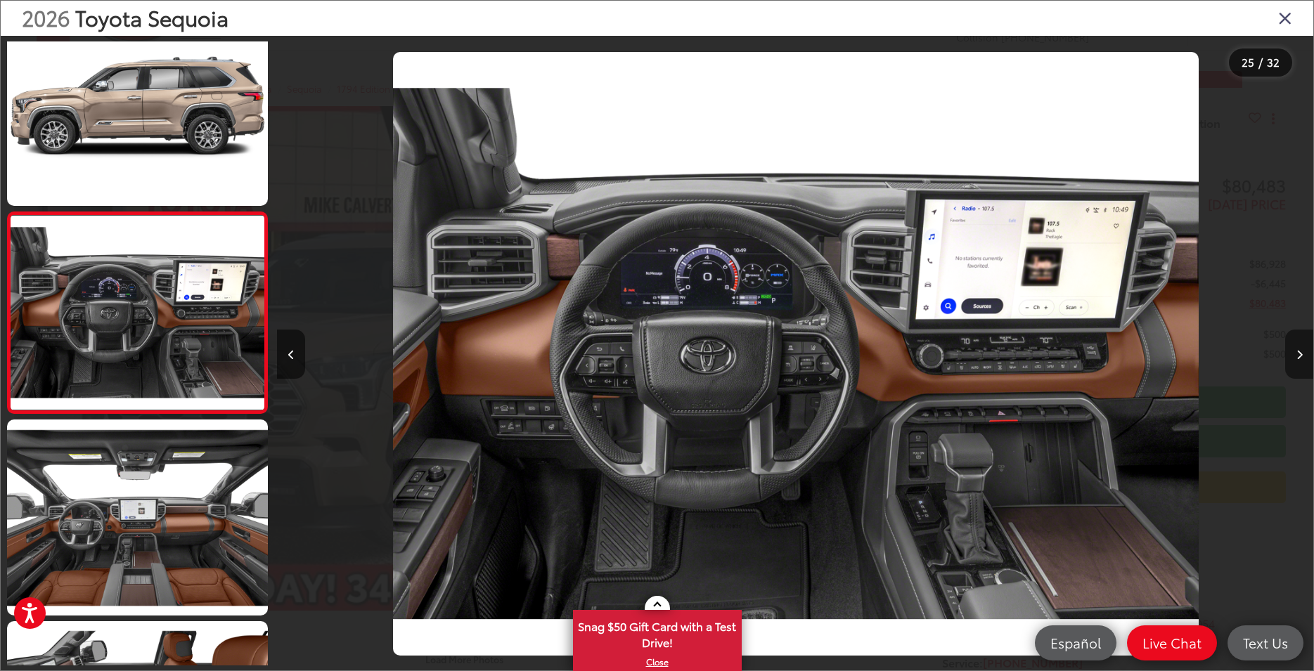
click at [1293, 356] on button "Next image" at bounding box center [1299, 354] width 28 height 49
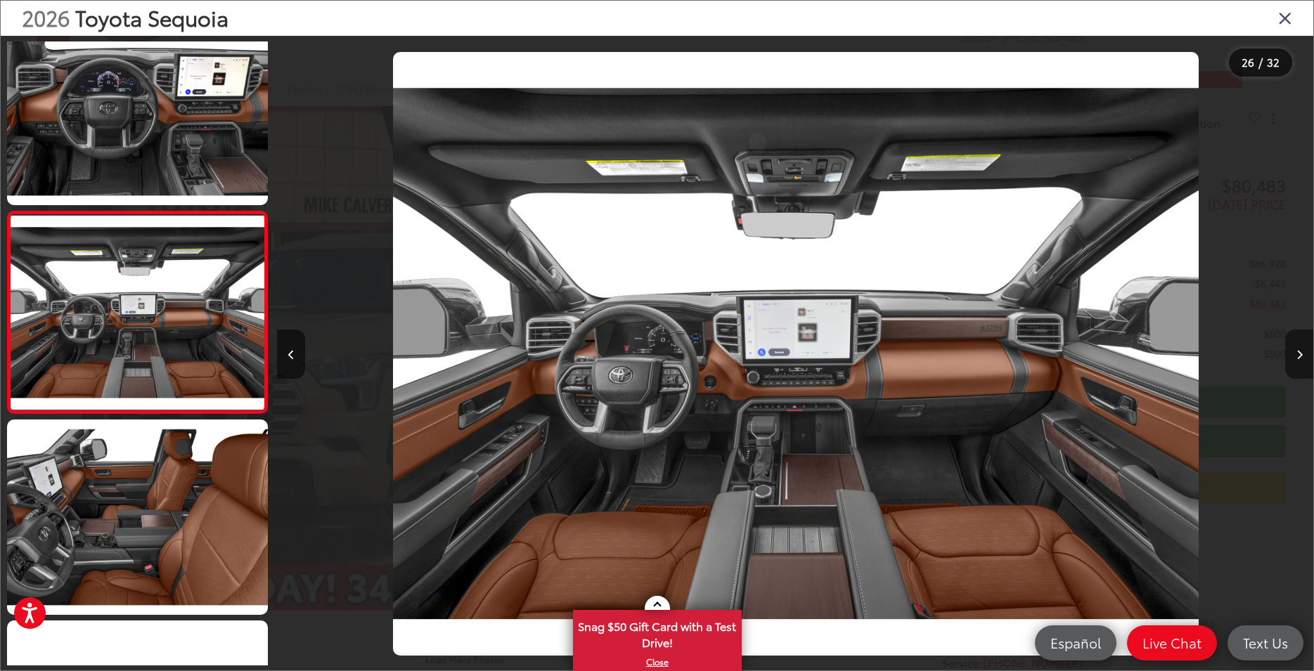
click at [1293, 356] on button "Next image" at bounding box center [1299, 354] width 28 height 49
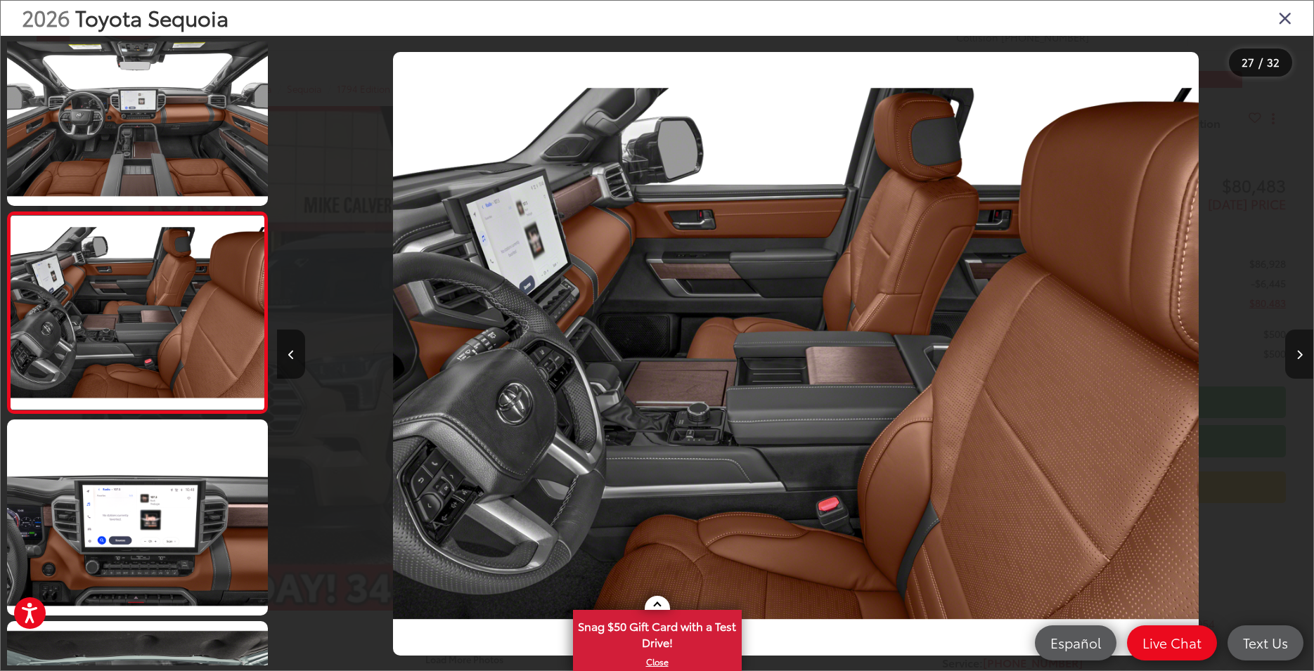
click at [1293, 356] on button "Next image" at bounding box center [1299, 354] width 28 height 49
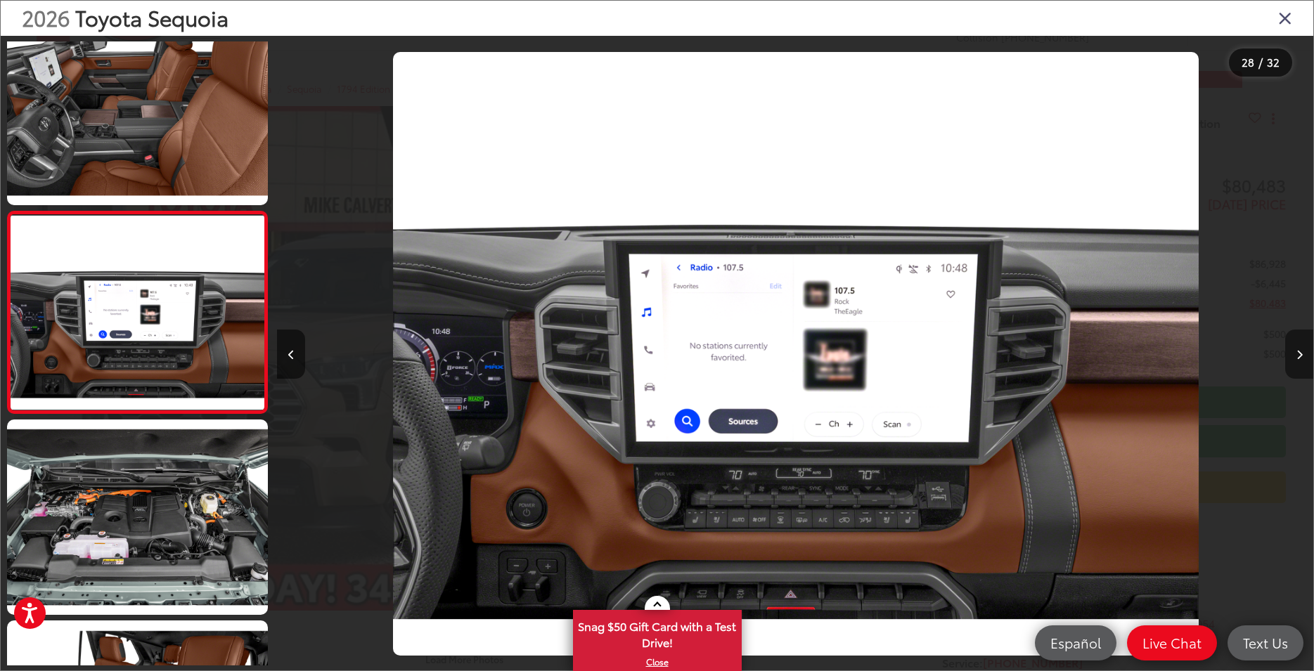
click at [1293, 356] on button "Next image" at bounding box center [1299, 354] width 28 height 49
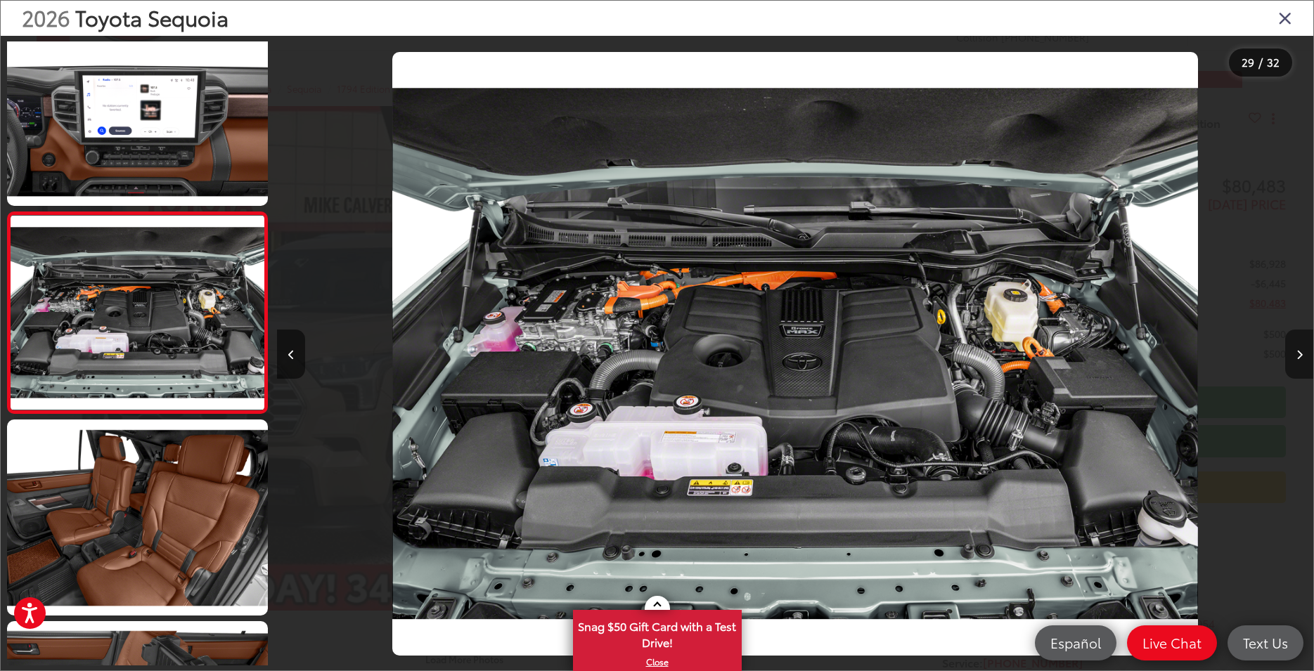
click at [1293, 356] on button "Next image" at bounding box center [1299, 354] width 28 height 49
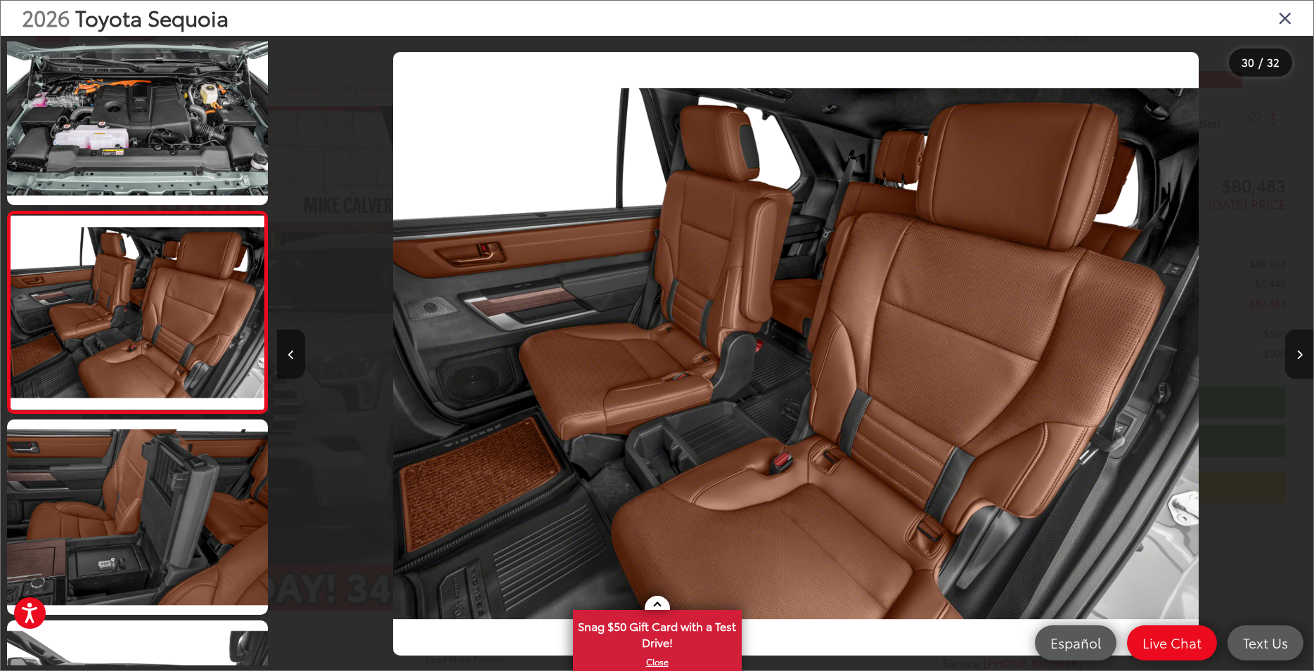
click at [1293, 356] on button "Next image" at bounding box center [1299, 354] width 28 height 49
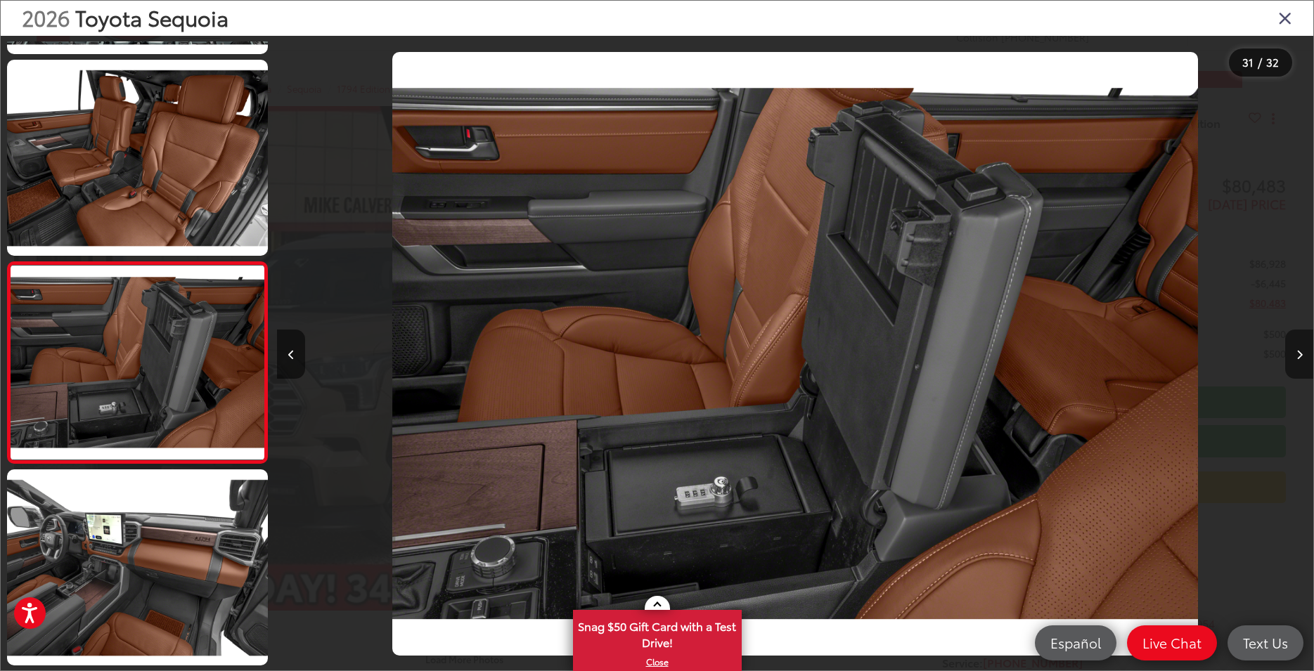
click at [1293, 356] on button "Next image" at bounding box center [1299, 354] width 28 height 49
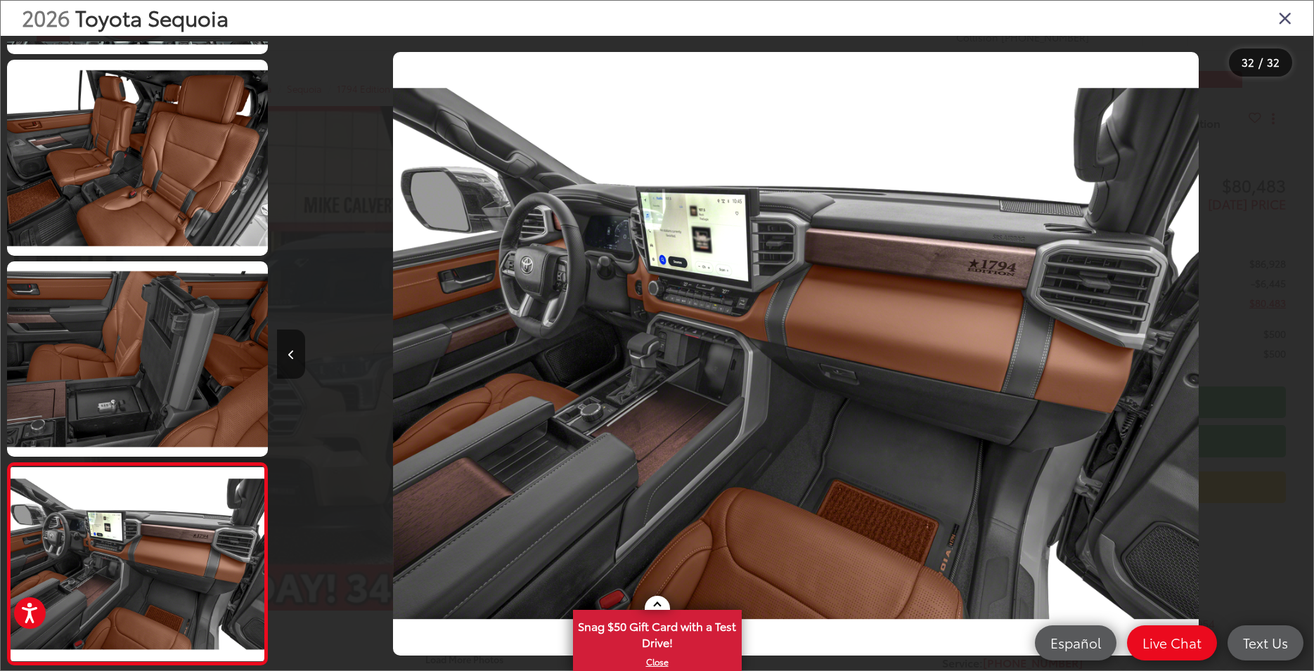
click at [1293, 356] on div at bounding box center [1183, 354] width 259 height 636
click at [1286, 17] on icon "Close gallery" at bounding box center [1285, 17] width 14 height 18
